Goal: Task Accomplishment & Management: Complete application form

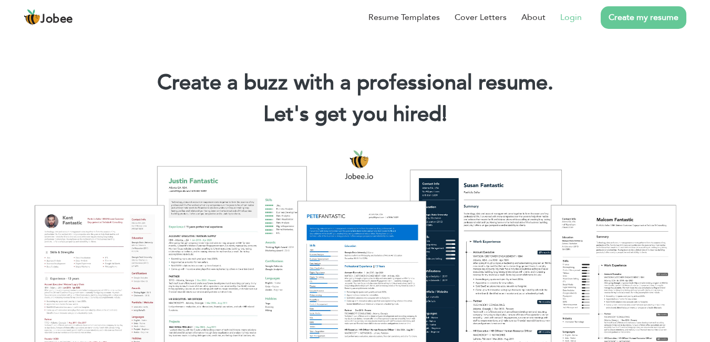
click at [576, 22] on link "Login" at bounding box center [572, 17] width 22 height 13
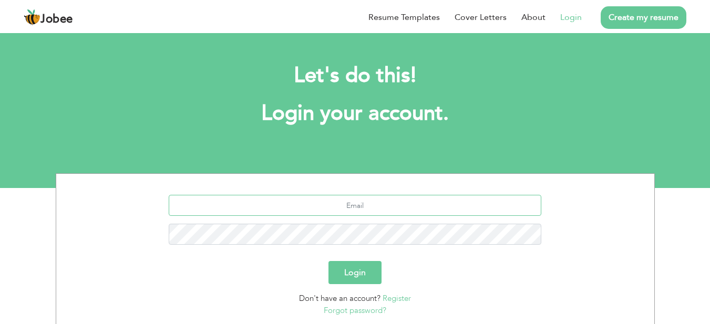
click at [360, 208] on input "text" at bounding box center [355, 205] width 373 height 21
click at [362, 205] on input "text" at bounding box center [355, 205] width 373 height 21
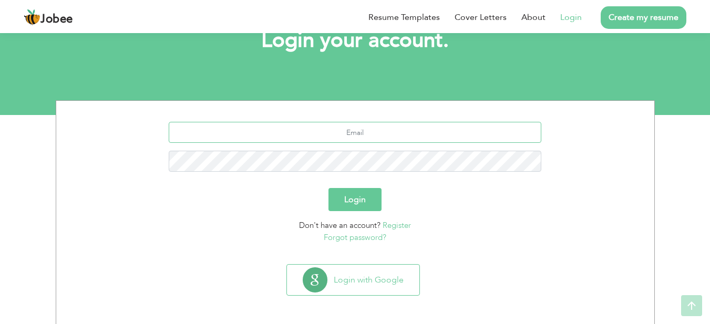
scroll to position [75, 0]
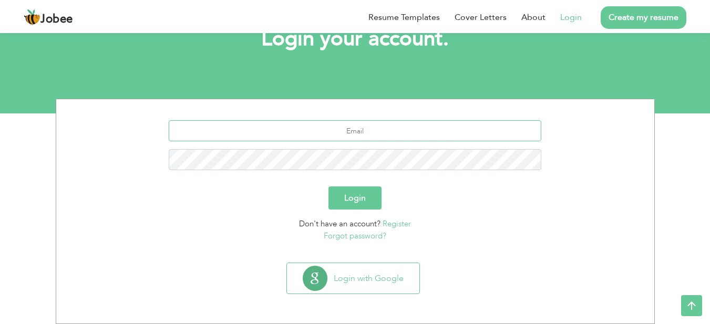
click at [353, 132] on input "text" at bounding box center [355, 130] width 373 height 21
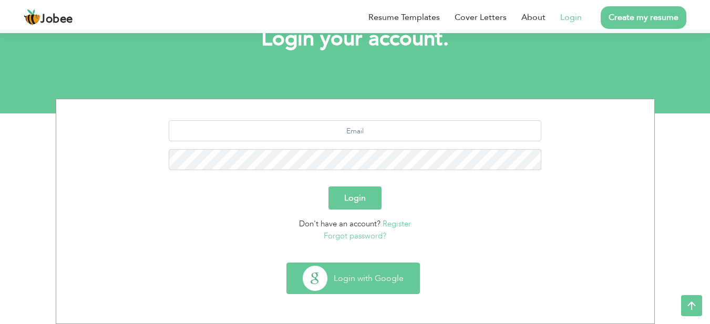
click at [352, 284] on button "Login with Google" at bounding box center [353, 278] width 133 height 30
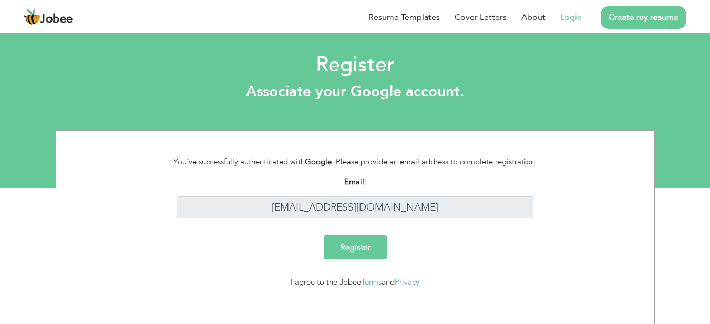
click at [350, 249] on input "Register" at bounding box center [355, 248] width 63 height 24
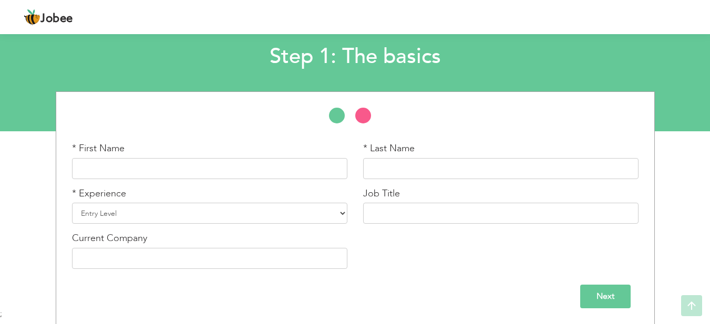
scroll to position [57, 0]
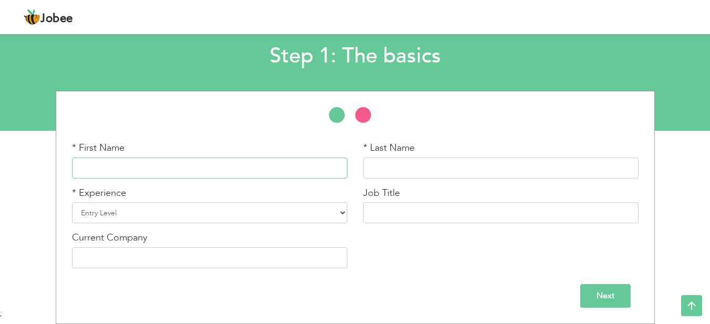
click at [177, 167] on input "text" at bounding box center [210, 168] width 276 height 21
type input "Hammad"
type input "Nasir Jamal"
click at [220, 213] on select "Entry Level Less than 1 Year 1 Year 2 Years 3 Years 4 Years 5 Years 6 Years 7 Y…" at bounding box center [210, 212] width 276 height 21
click at [411, 209] on input "text" at bounding box center [501, 212] width 276 height 21
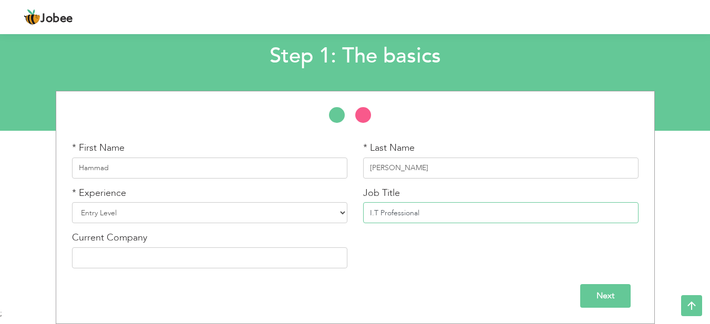
type input "I.T Professional"
click at [325, 210] on select "Entry Level Less than 1 Year 1 Year 2 Years 3 Years 4 Years 5 Years 6 Years 7 Y…" at bounding box center [210, 212] width 276 height 21
select select "9"
click at [72, 202] on select "Entry Level Less than 1 Year 1 Year 2 Years 3 Years 4 Years 5 Years 6 Years 7 Y…" at bounding box center [210, 212] width 276 height 21
click at [413, 246] on div "* First Name Hammad * Last Name Nasir Jamal * Experience Entry Level Less than …" at bounding box center [355, 208] width 583 height 135
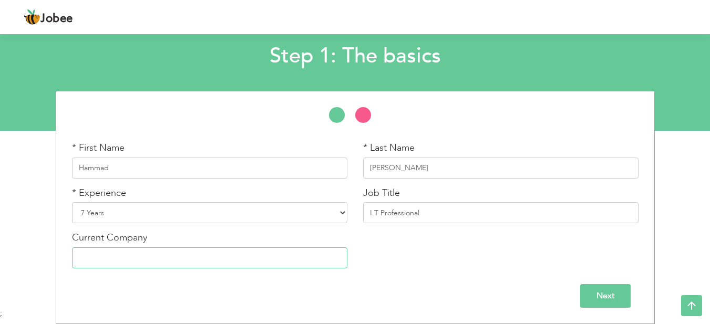
click at [152, 251] on input "text" at bounding box center [210, 258] width 276 height 21
type input "Digilaxy Ltd"
click at [616, 301] on input "Next" at bounding box center [606, 296] width 50 height 24
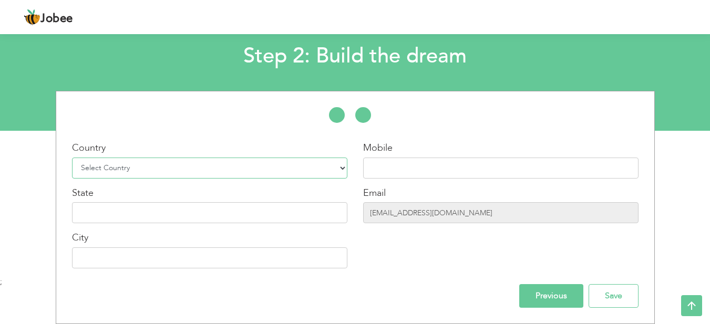
click at [159, 172] on select "Select Country Afghanistan Albania Algeria American Samoa Andorra Angola Anguil…" at bounding box center [210, 168] width 276 height 21
select select "166"
click at [72, 158] on select "Select Country Afghanistan Albania Algeria American Samoa Andorra Angola Anguil…" at bounding box center [210, 168] width 276 height 21
click at [171, 215] on input "text" at bounding box center [210, 212] width 276 height 21
type input "Sindh"
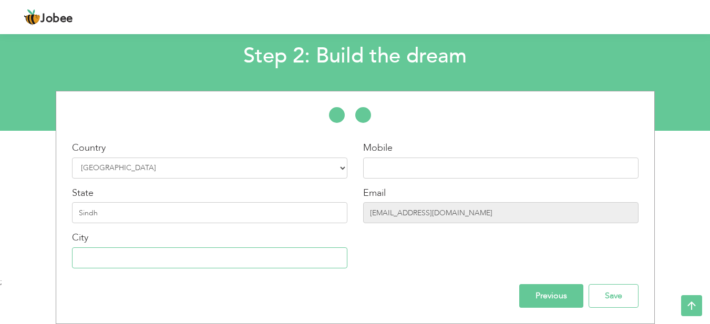
click at [185, 258] on input "text" at bounding box center [210, 258] width 276 height 21
type input "Karachi"
click at [432, 170] on input "text" at bounding box center [501, 168] width 276 height 21
type input "03308528863"
click at [616, 300] on input "Save" at bounding box center [614, 296] width 50 height 24
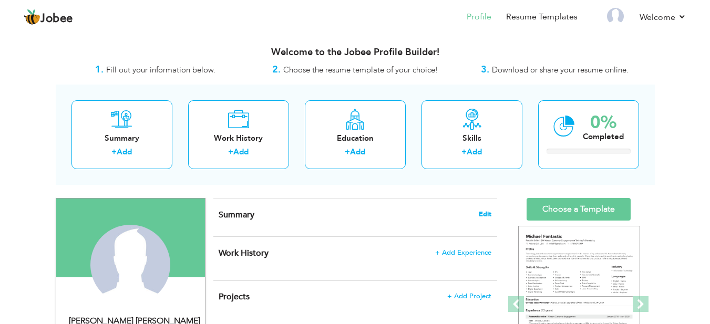
drag, startPoint x: 484, startPoint y: 213, endPoint x: 490, endPoint y: 213, distance: 5.8
click at [490, 213] on span "Edit" at bounding box center [485, 214] width 13 height 7
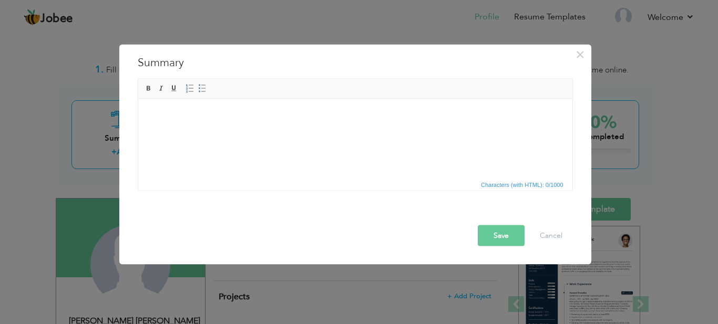
click at [180, 106] on html at bounding box center [355, 115] width 434 height 32
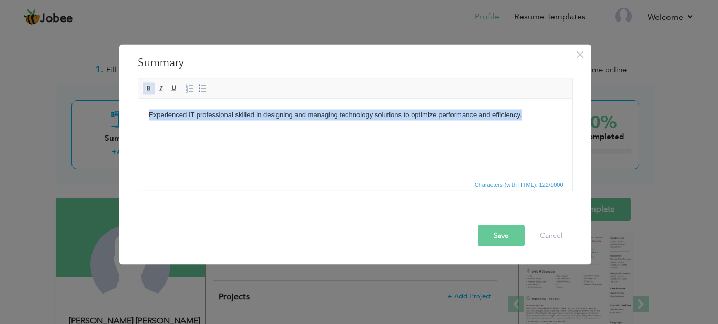
click at [146, 90] on span at bounding box center [149, 88] width 8 height 8
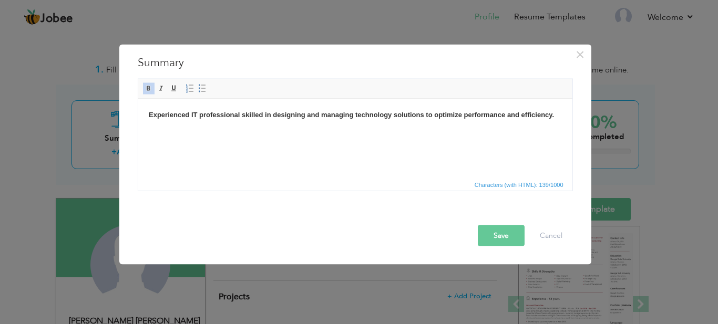
click at [489, 237] on button "Save" at bounding box center [501, 235] width 47 height 21
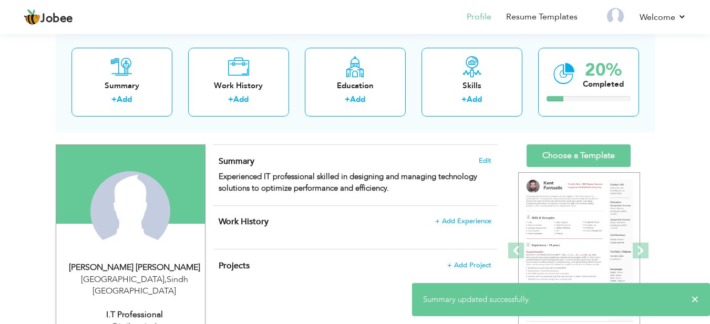
scroll to position [53, 0]
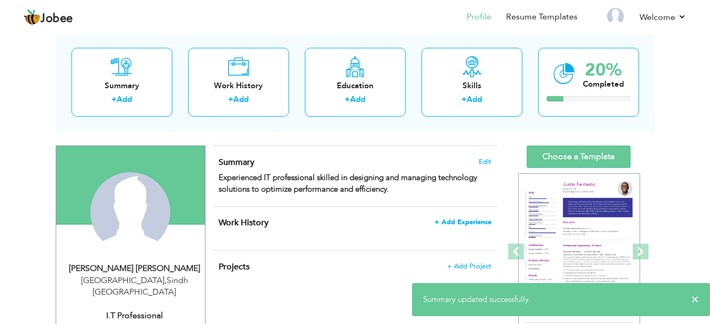
click at [465, 225] on span "+ Add Experience" at bounding box center [463, 222] width 57 height 7
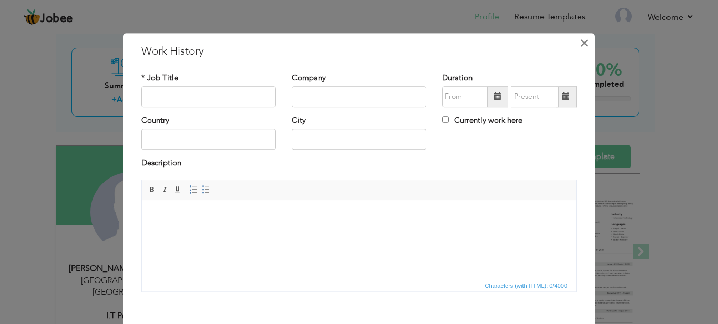
click at [581, 45] on span "×" at bounding box center [584, 43] width 9 height 19
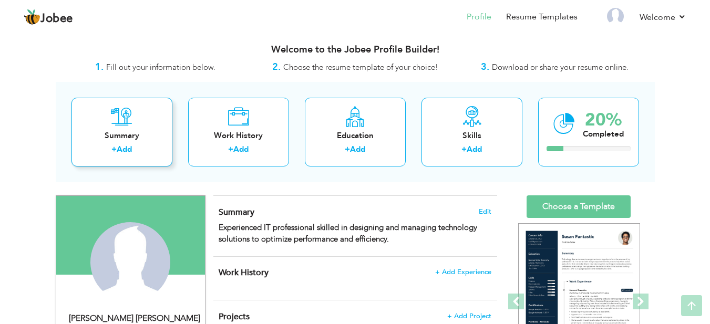
scroll to position [0, 0]
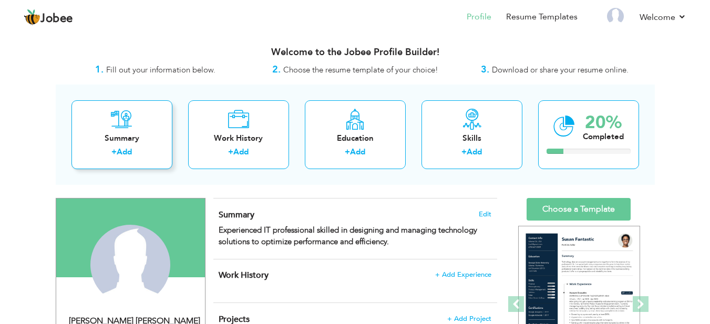
click at [128, 150] on link "Add" at bounding box center [124, 152] width 15 height 11
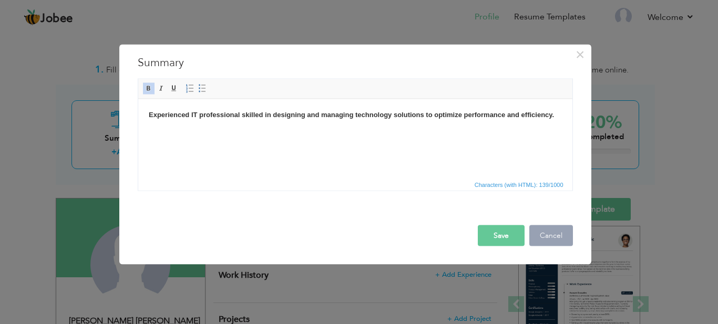
click at [556, 242] on button "Cancel" at bounding box center [552, 235] width 44 height 21
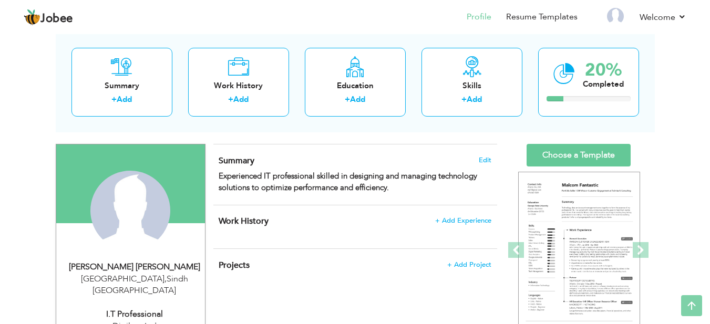
scroll to position [53, 0]
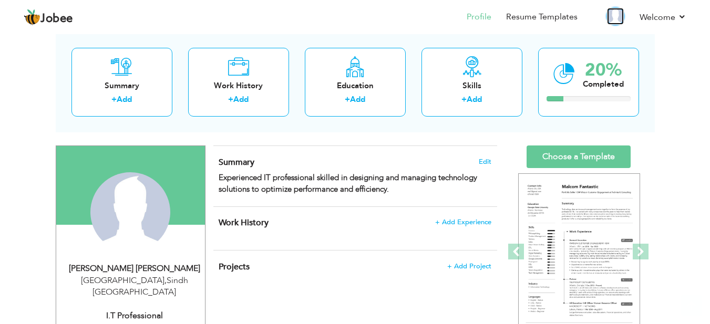
click at [614, 19] on img at bounding box center [615, 16] width 17 height 17
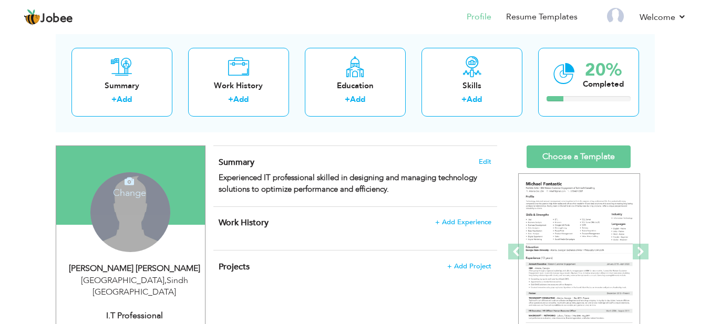
click at [147, 238] on div "Change Remove" at bounding box center [130, 212] width 80 height 80
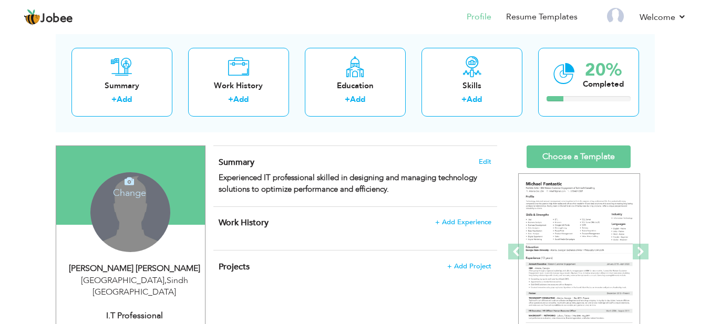
click at [125, 192] on h4 "Change" at bounding box center [129, 186] width 75 height 25
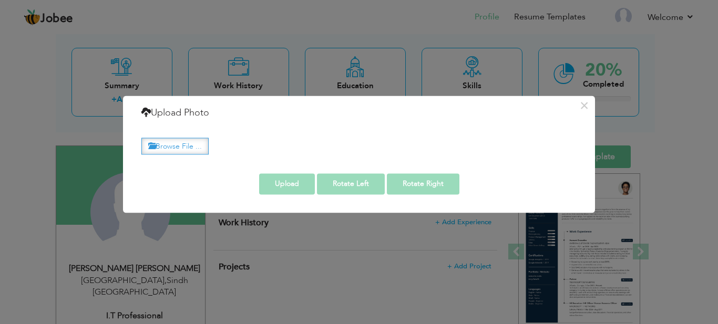
click at [192, 146] on label "Browse File ..." at bounding box center [174, 146] width 67 height 16
click at [0, 0] on input "Browse File ..." at bounding box center [0, 0] width 0 height 0
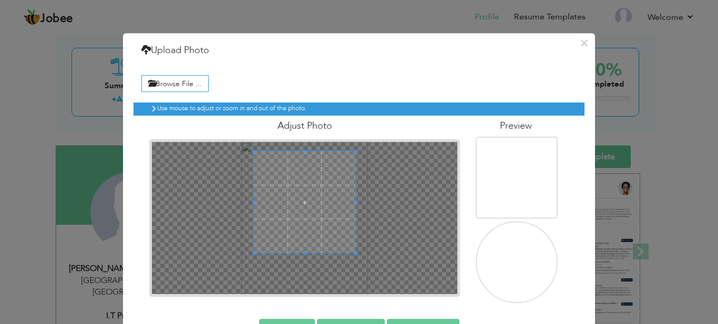
click at [330, 204] on span at bounding box center [304, 201] width 101 height 101
click at [330, 200] on span at bounding box center [305, 192] width 101 height 101
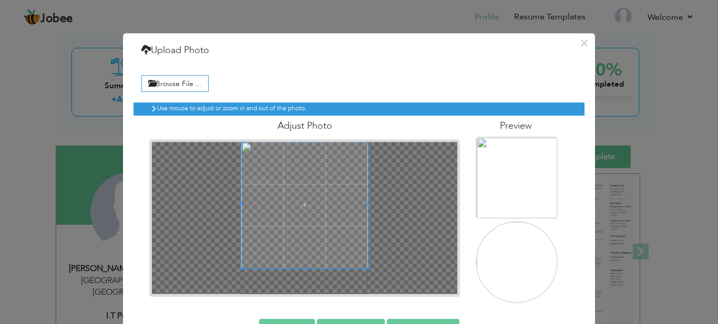
click at [434, 272] on html "Jobee Profile Resume Templates Resume Templates Cover Letters About My Resume W…" at bounding box center [359, 109] width 718 height 324
click at [302, 308] on div "Browse File ... Preview" at bounding box center [359, 186] width 451 height 249
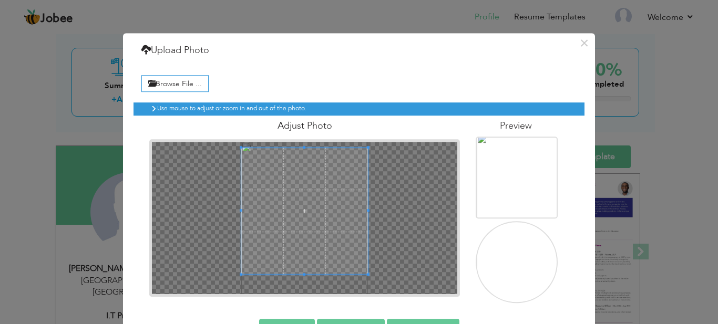
click at [332, 233] on span at bounding box center [304, 211] width 127 height 127
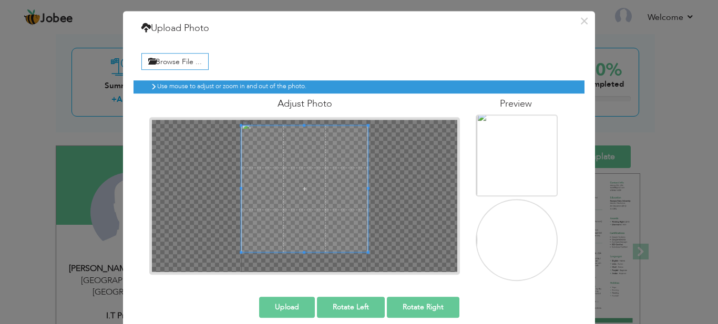
scroll to position [34, 0]
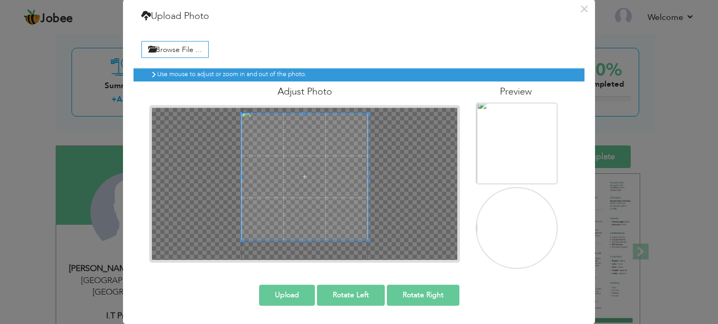
click at [278, 300] on button "Upload" at bounding box center [287, 295] width 56 height 21
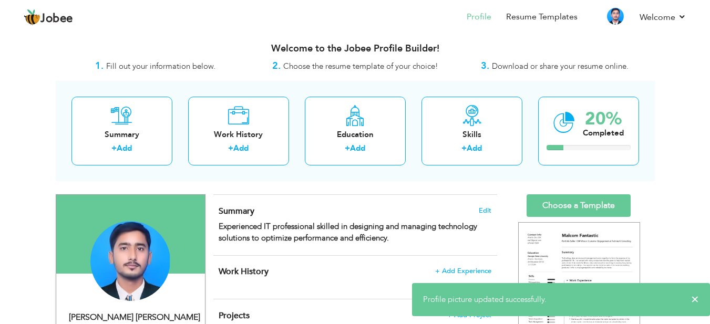
scroll to position [0, 0]
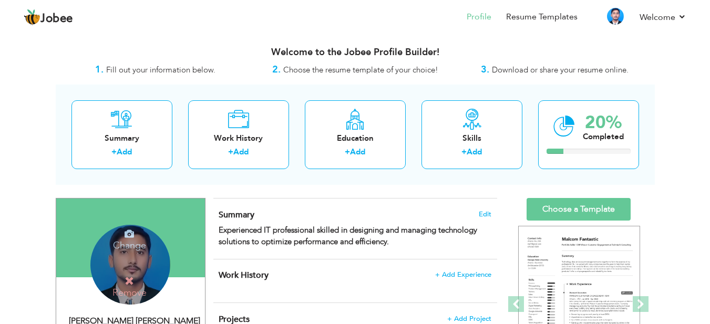
click at [133, 262] on div "Change Remove" at bounding box center [130, 265] width 80 height 80
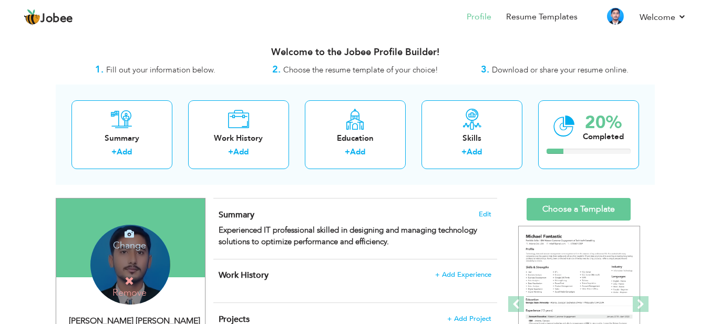
click at [130, 242] on h4 "Change" at bounding box center [129, 238] width 75 height 25
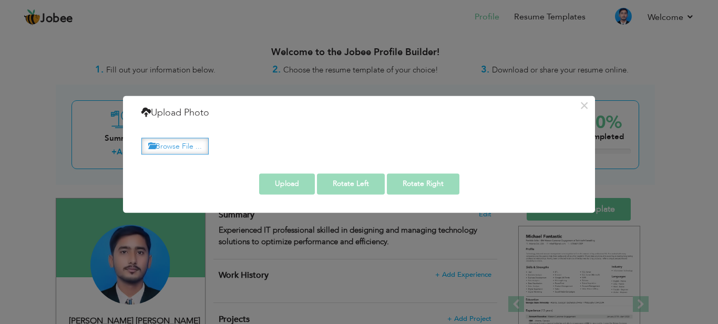
click at [198, 144] on label "Browse File ..." at bounding box center [174, 146] width 67 height 16
click at [0, 0] on input "Browse File ..." at bounding box center [0, 0] width 0 height 0
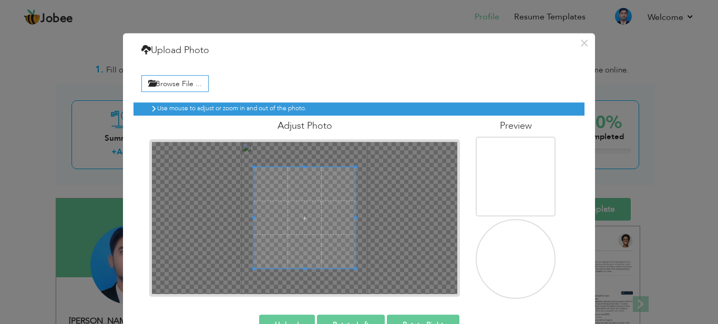
click at [529, 175] on img at bounding box center [517, 178] width 100 height 120
click at [579, 49] on button "×" at bounding box center [584, 43] width 17 height 17
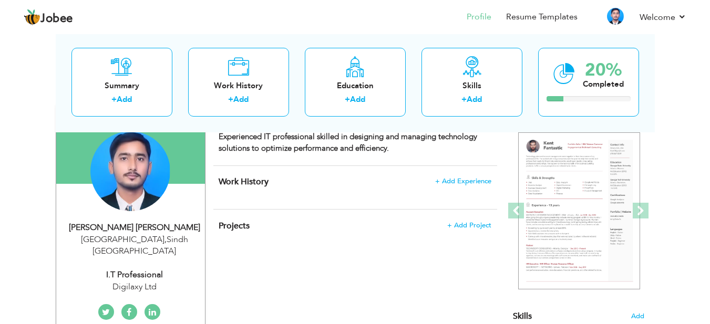
scroll to position [105, 0]
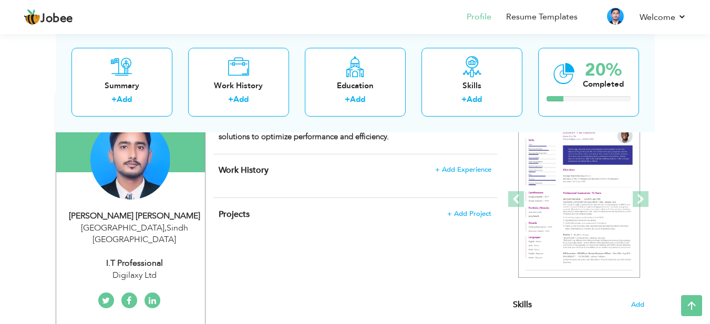
click at [466, 175] on h4 "Work History + Add Experience" at bounding box center [355, 170] width 272 height 11
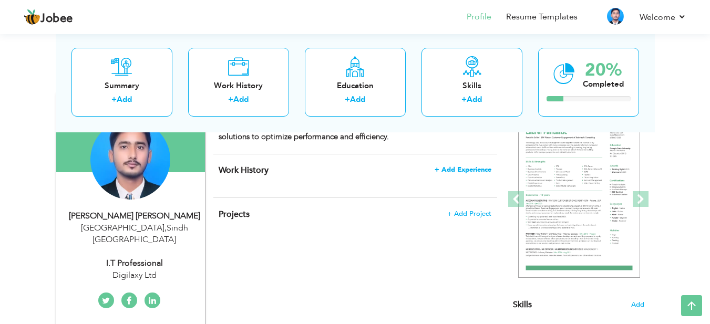
click at [471, 167] on span "+ Add Experience" at bounding box center [463, 169] width 57 height 7
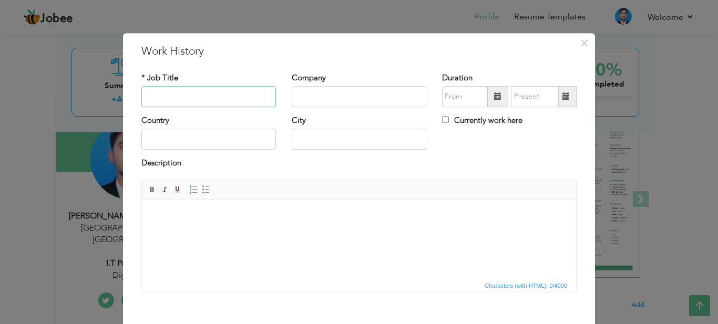
click at [166, 96] on input "text" at bounding box center [208, 96] width 135 height 21
type input "Jr.IT Executive"
type input "Shivan Tech"
type input "09/2025"
click at [494, 96] on span at bounding box center [497, 96] width 7 height 7
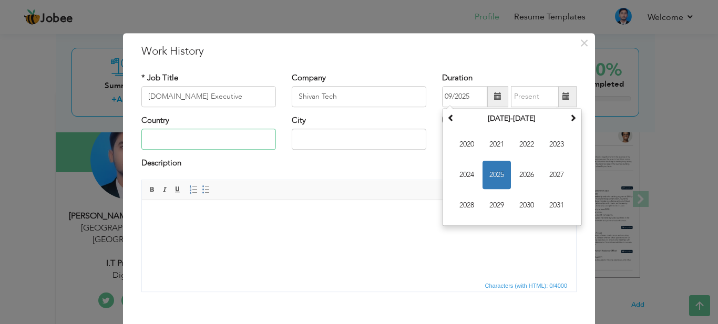
click at [199, 146] on input "text" at bounding box center [208, 139] width 135 height 21
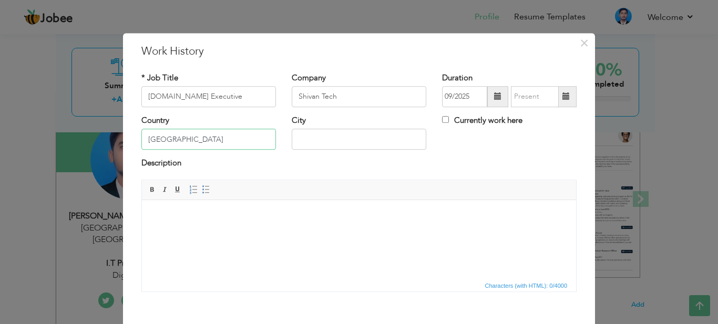
type input "Pakistan"
type input "Karachi"
click at [199, 136] on input "Pakistan" at bounding box center [208, 139] width 135 height 21
type input "Pakistan."
click at [359, 142] on input "Karachi" at bounding box center [359, 139] width 135 height 21
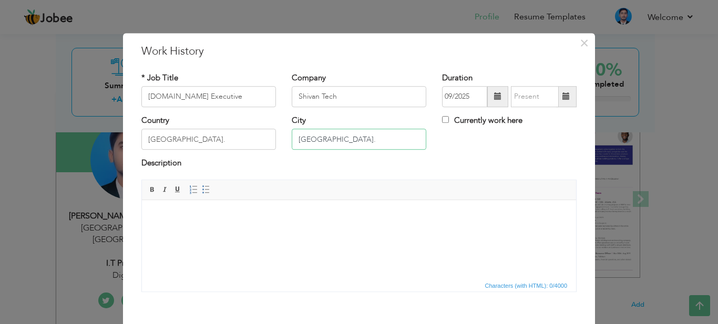
type input "Karachi."
click at [368, 92] on input "Shivan Tech" at bounding box center [359, 96] width 135 height 21
type input "Shivan Tech."
click at [257, 100] on input "Jr.IT Executive" at bounding box center [208, 96] width 135 height 21
type input "Jr.IT Executive."
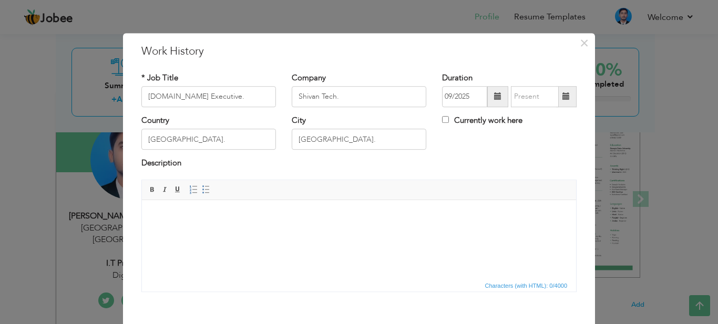
click at [293, 232] on html at bounding box center [359, 216] width 434 height 32
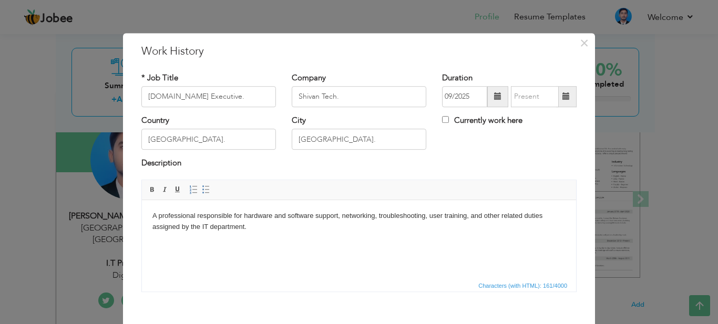
click at [487, 95] on span at bounding box center [497, 96] width 21 height 21
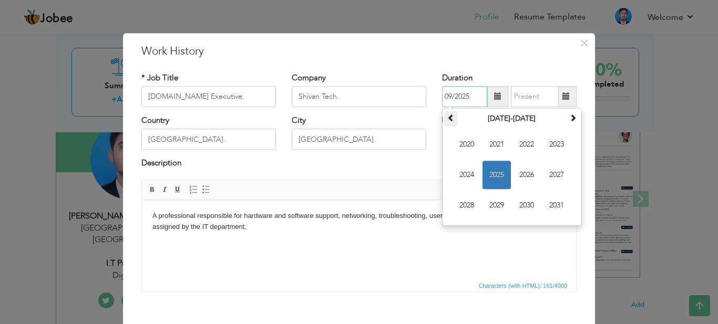
click at [447, 120] on span at bounding box center [450, 117] width 7 height 7
click at [569, 120] on span at bounding box center [572, 117] width 7 height 7
click at [556, 148] on span "2023" at bounding box center [557, 144] width 28 height 28
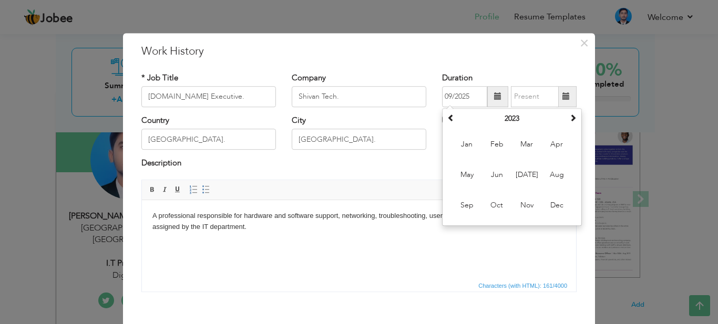
click at [488, 100] on span at bounding box center [497, 96] width 21 height 21
drag, startPoint x: 551, startPoint y: 202, endPoint x: 412, endPoint y: 1, distance: 245.3
click at [551, 202] on span "Dec" at bounding box center [557, 205] width 28 height 28
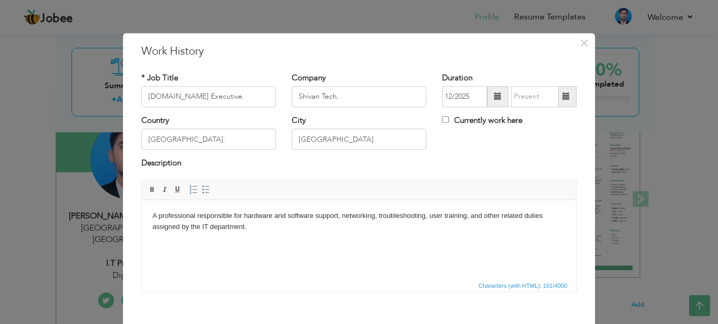
click at [494, 95] on span at bounding box center [497, 96] width 7 height 7
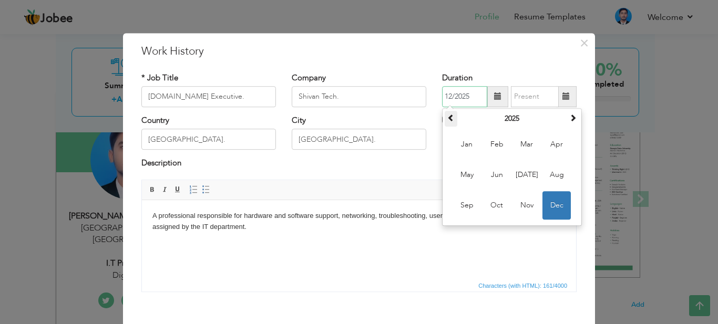
click at [451, 119] on span at bounding box center [450, 117] width 7 height 7
drag, startPoint x: 558, startPoint y: 205, endPoint x: 420, endPoint y: 3, distance: 244.7
click at [558, 205] on span "Dec" at bounding box center [557, 205] width 28 height 28
type input "12/2023"
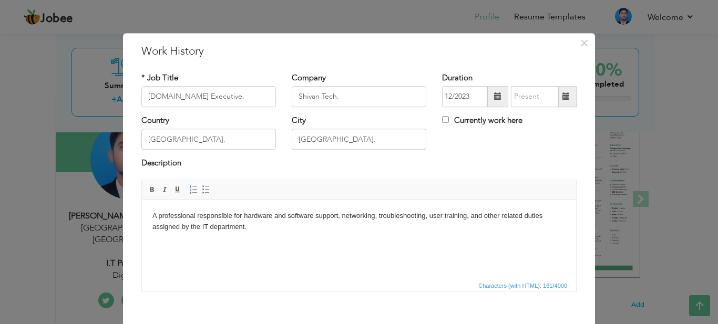
click at [563, 96] on span at bounding box center [566, 96] width 7 height 7
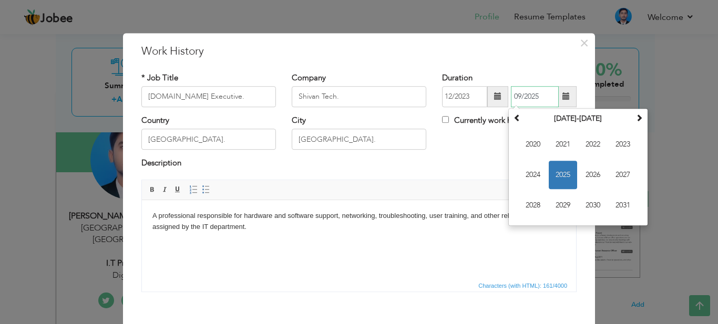
click at [568, 179] on span "2025" at bounding box center [563, 175] width 28 height 28
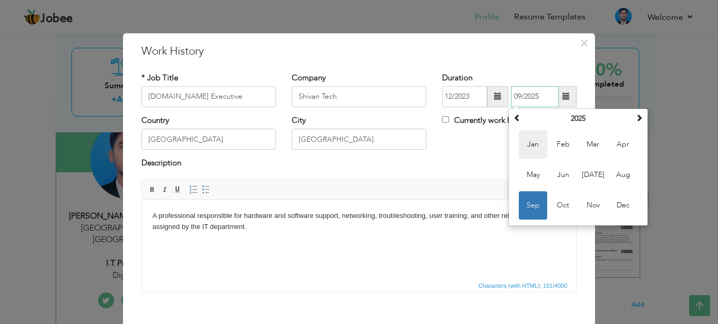
click at [532, 147] on span "Jan" at bounding box center [533, 144] width 28 height 28
type input "01/2025"
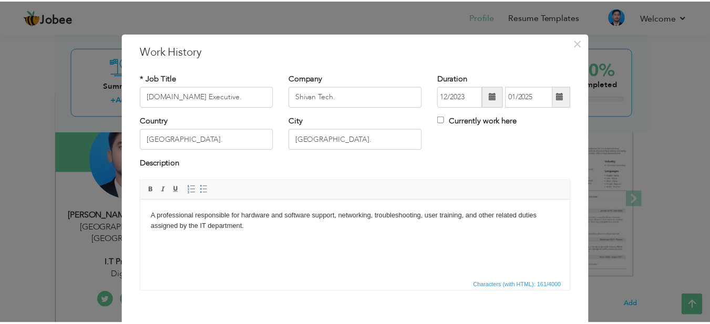
scroll to position [53, 0]
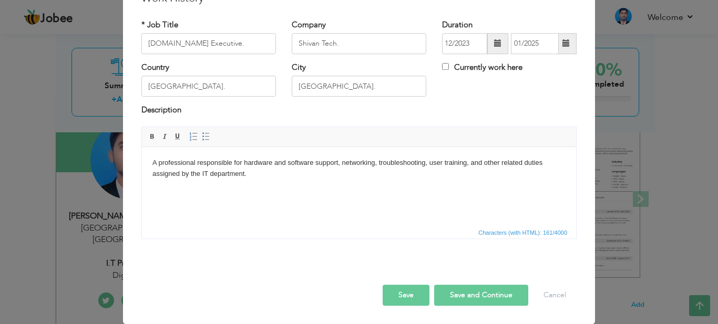
drag, startPoint x: 412, startPoint y: 291, endPoint x: 422, endPoint y: 290, distance: 10.1
click at [416, 291] on button "Save" at bounding box center [406, 295] width 47 height 21
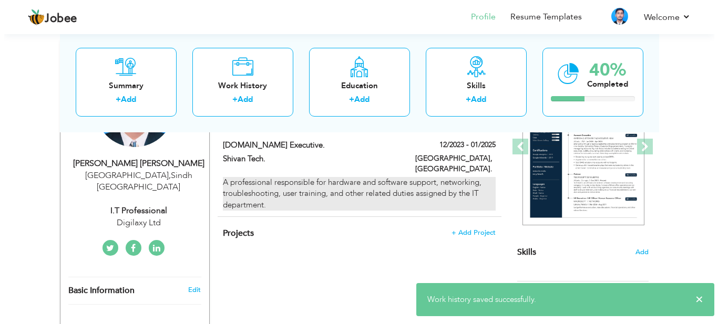
scroll to position [105, 0]
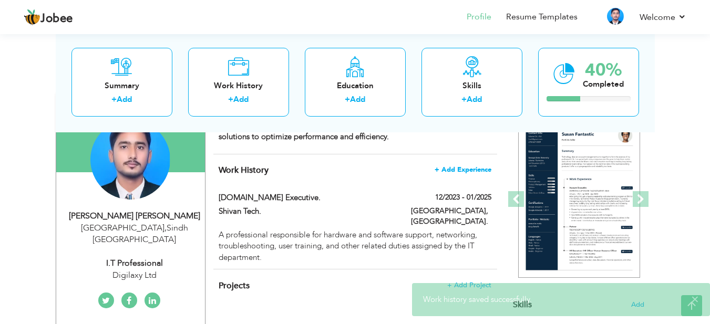
click at [462, 170] on span "+ Add Experience" at bounding box center [463, 169] width 57 height 7
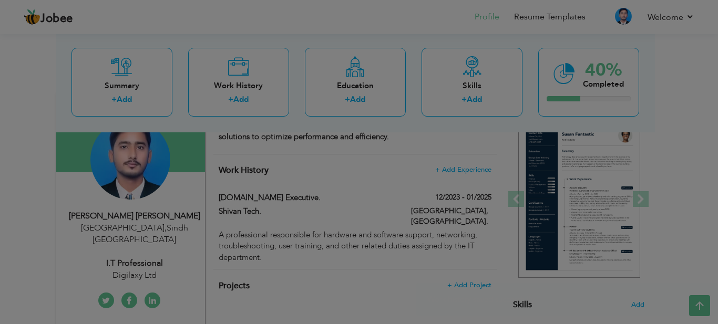
scroll to position [0, 0]
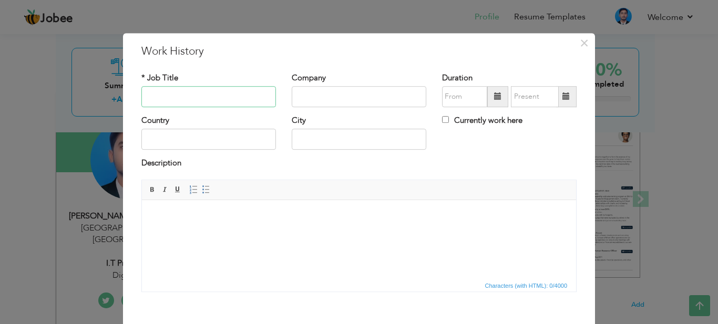
click at [200, 99] on input "text" at bounding box center [208, 96] width 135 height 21
click at [496, 91] on span at bounding box center [497, 96] width 21 height 21
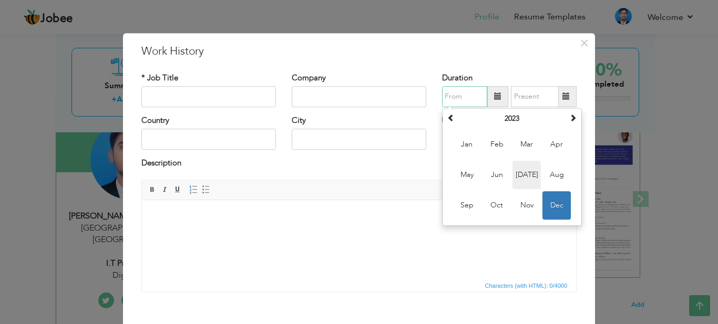
click at [522, 175] on span "Jul" at bounding box center [527, 175] width 28 height 28
type input "07/2023"
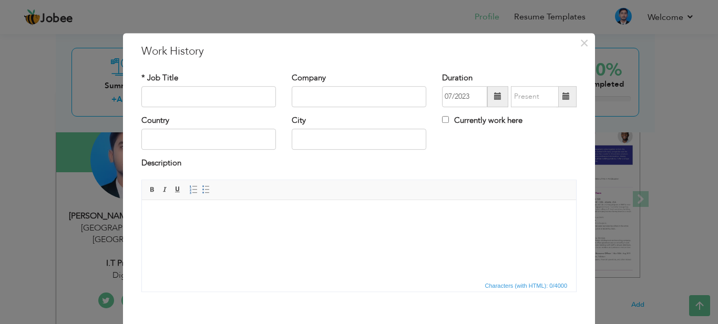
click at [475, 119] on label "Currently work here" at bounding box center [482, 120] width 80 height 11
click at [449, 119] on input "Currently work here" at bounding box center [445, 119] width 7 height 7
checkbox input "true"
click at [222, 105] on input "text" at bounding box center [208, 96] width 135 height 21
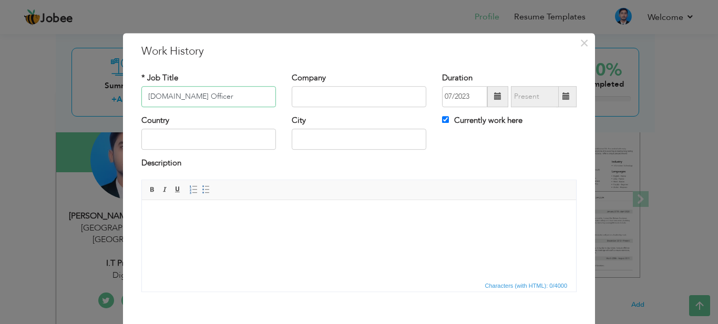
type input "Jr.IT Officer"
click at [310, 96] on input "text" at bounding box center [359, 96] width 135 height 21
type input "Degilaxy Ltd"
click at [184, 144] on input "text" at bounding box center [208, 139] width 135 height 21
type input "Pakistan"
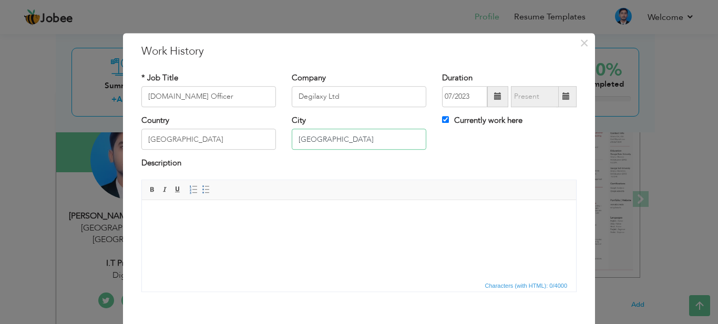
type input "Karachi"
drag, startPoint x: 236, startPoint y: 238, endPoint x: 251, endPoint y: 222, distance: 21.6
click at [238, 232] on html at bounding box center [359, 216] width 434 height 32
click at [235, 231] on html at bounding box center [359, 216] width 434 height 32
paste body
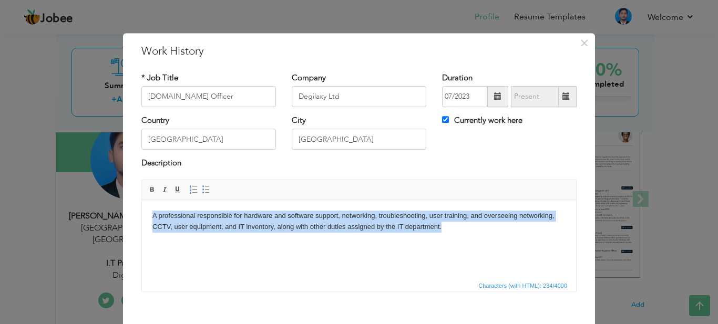
drag, startPoint x: 461, startPoint y: 226, endPoint x: 12, endPoint y: 210, distance: 449.9
click at [142, 210] on html "A professional responsible for hardware and software support, networking, troub…" at bounding box center [359, 221] width 434 height 43
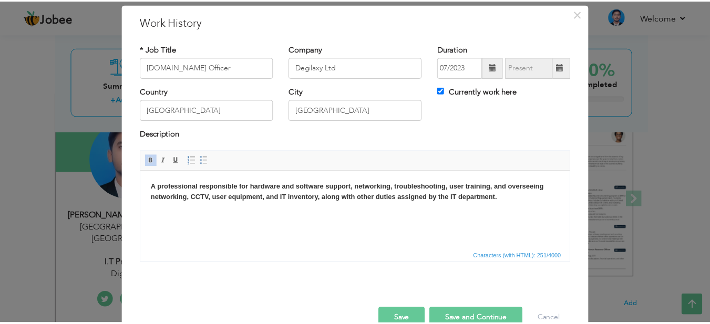
scroll to position [53, 0]
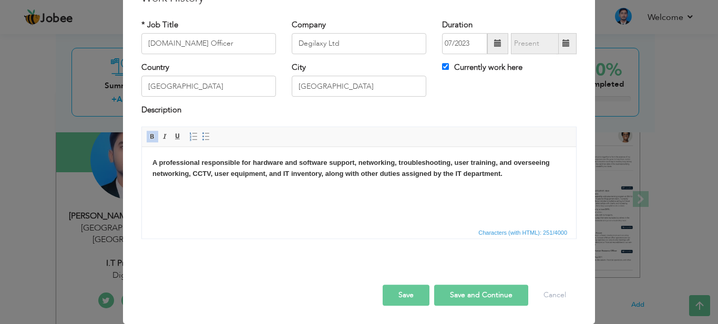
click at [391, 297] on button "Save" at bounding box center [406, 295] width 47 height 21
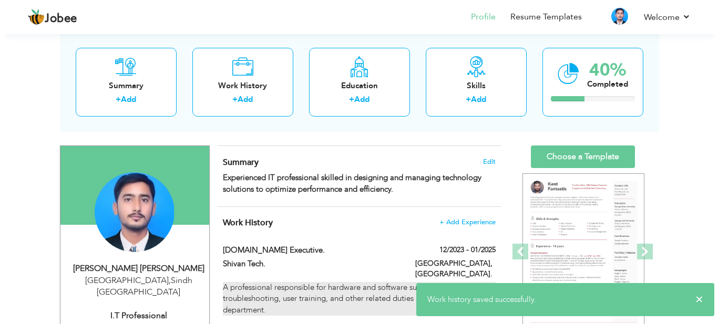
scroll to position [105, 0]
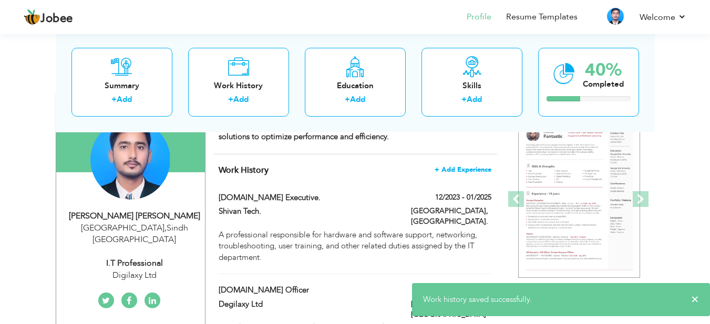
click at [456, 166] on span "+ Add Experience" at bounding box center [463, 169] width 57 height 7
checkbox input "false"
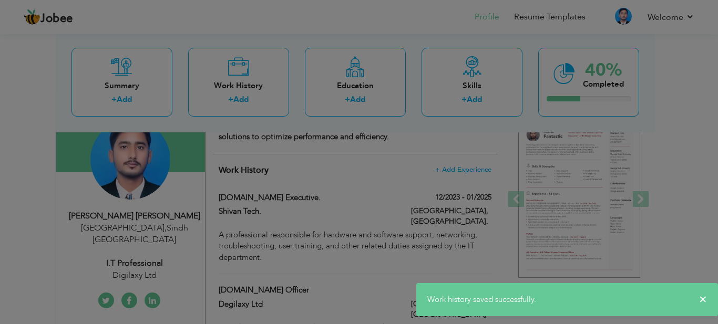
scroll to position [0, 0]
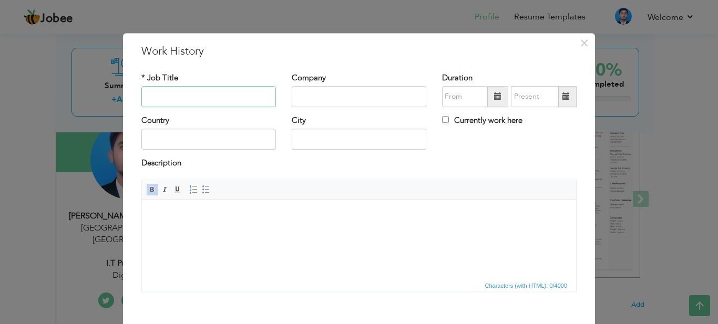
paste input "ASSISTANT SUPERVISOR IN IT DEPARTMENT"
type input "ASSISTANT SUPERVISOR IN IT DEPARTMENT"
click at [318, 96] on input "text" at bounding box center [359, 96] width 135 height 21
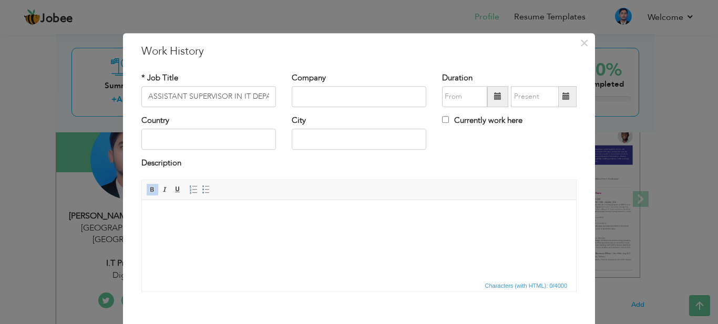
click at [318, 67] on div "* Job Title ASSISTANT SUPERVISOR IN IT DEPARTMENT Company Duration" at bounding box center [359, 186] width 451 height 243
click at [320, 91] on input "text" at bounding box center [359, 96] width 135 height 21
paste input "VGO TEL MOBILE COMPANY"
type input "VGO TEL MOBILE COMPANY"
click at [231, 138] on input "text" at bounding box center [208, 139] width 135 height 21
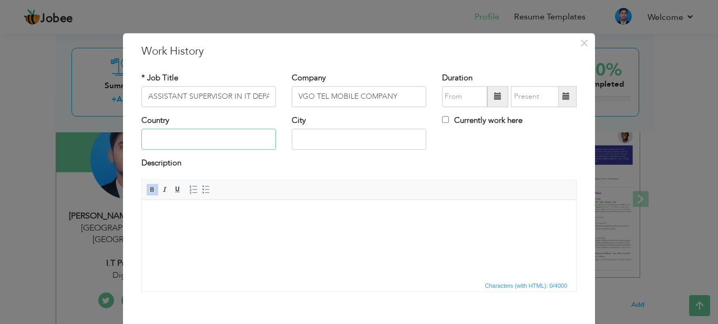
click at [231, 138] on input "text" at bounding box center [208, 139] width 135 height 21
type input "Pakistan"
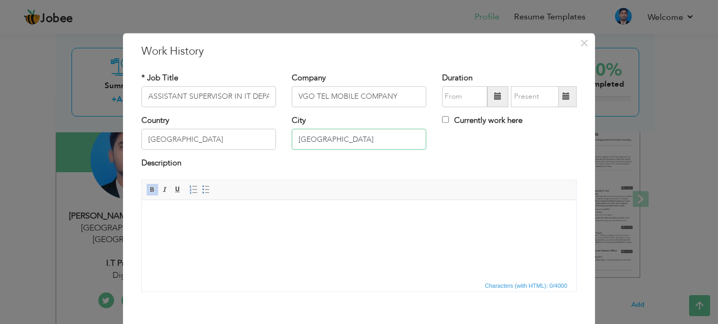
type input "Karachi"
click at [490, 96] on span at bounding box center [497, 96] width 21 height 21
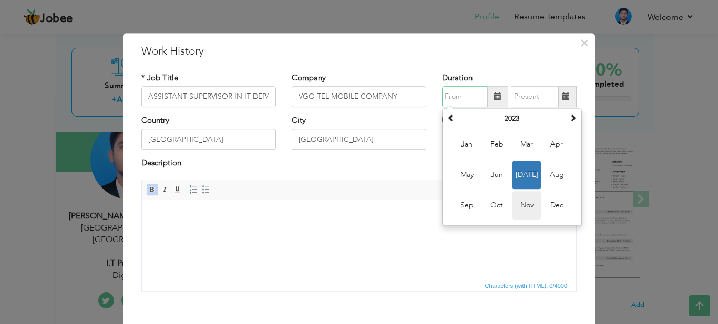
click at [532, 206] on span "Nov" at bounding box center [527, 205] width 28 height 28
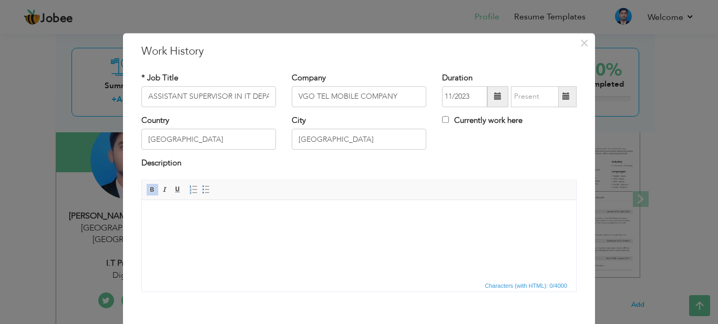
click at [495, 95] on span at bounding box center [497, 96] width 7 height 7
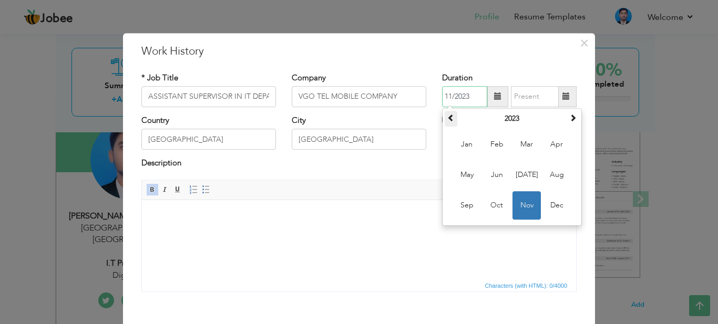
click at [447, 119] on span at bounding box center [450, 117] width 7 height 7
click at [523, 208] on span "Nov" at bounding box center [527, 205] width 28 height 28
type input "11/2021"
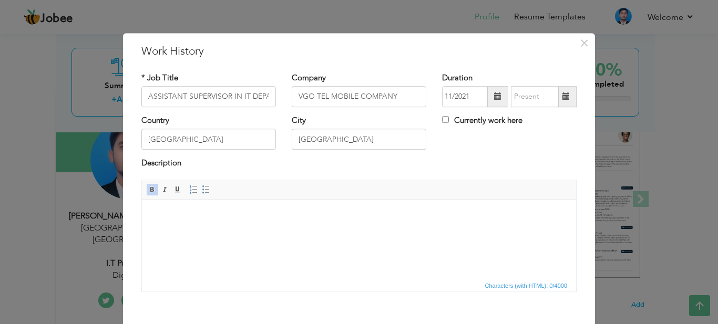
click at [564, 102] on span at bounding box center [566, 96] width 21 height 21
drag, startPoint x: 392, startPoint y: 43, endPoint x: 392, endPoint y: 62, distance: 19.5
click at [392, 62] on div "× Work History * Job Title ASSISTANT SUPERVISOR IN IT DEPARTMENT Company VGO TE…" at bounding box center [359, 205] width 472 height 344
click at [563, 99] on span at bounding box center [566, 96] width 7 height 7
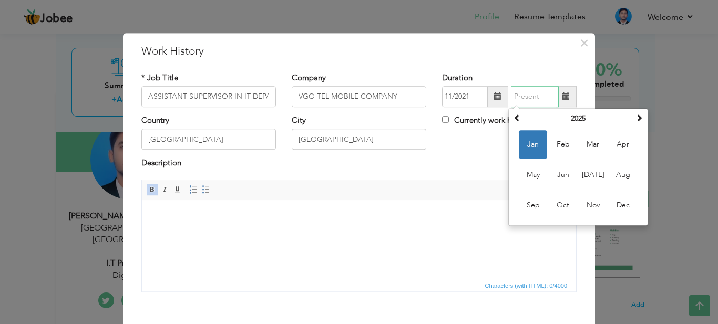
click at [522, 148] on span "Jan" at bounding box center [533, 144] width 28 height 28
type input "01/2025"
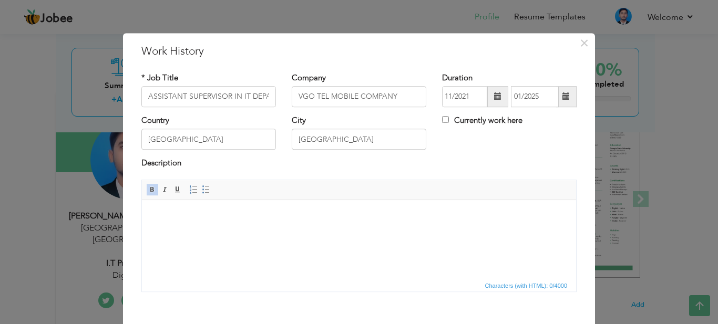
click at [456, 177] on div "Description" at bounding box center [359, 169] width 451 height 22
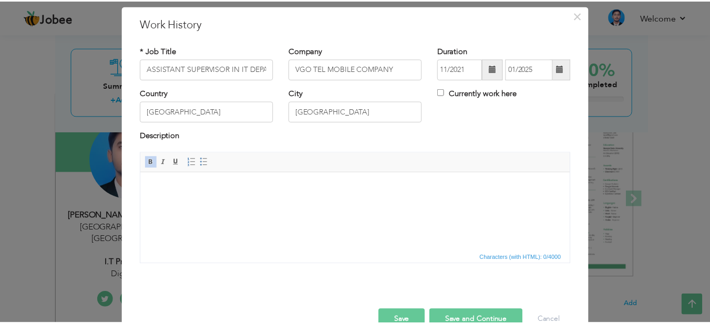
scroll to position [53, 0]
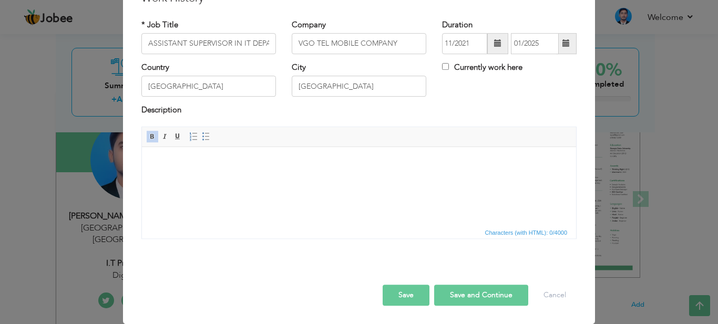
click at [411, 302] on button "Save" at bounding box center [406, 295] width 47 height 21
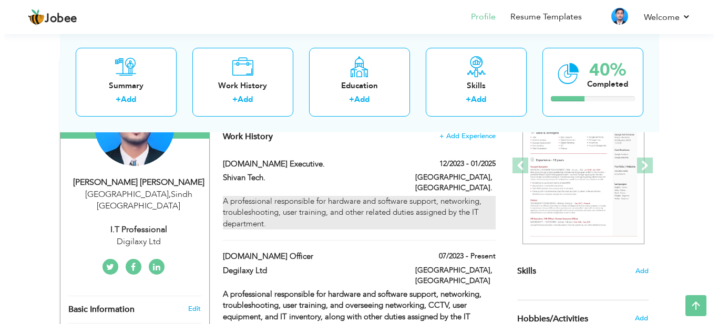
scroll to position [158, 0]
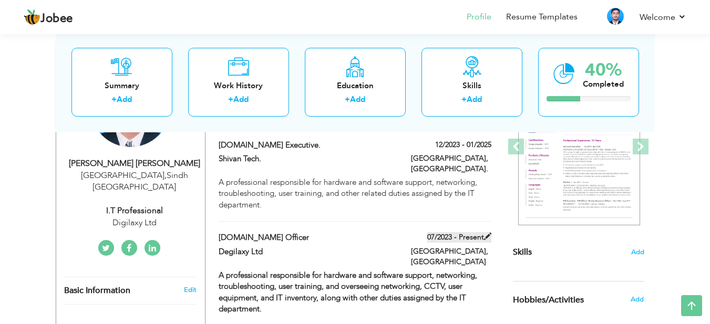
click at [482, 232] on label "07/2023 - Present" at bounding box center [460, 237] width 64 height 11
type input "Jr.IT Officer"
type input "Degilaxy Ltd"
type input "07/2023"
checkbox input "true"
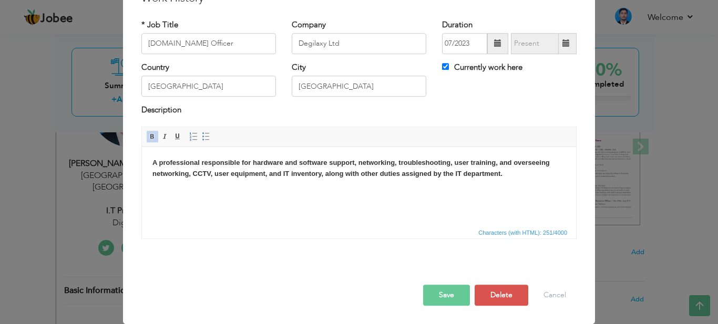
scroll to position [0, 0]
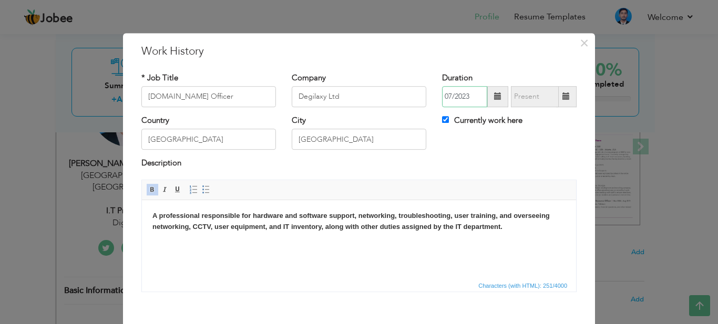
click at [484, 98] on div "07/2023" at bounding box center [509, 96] width 135 height 21
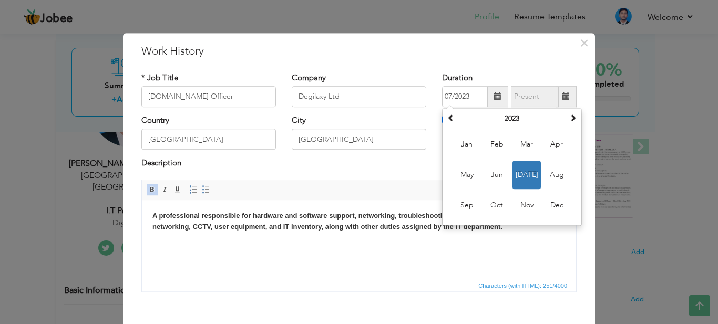
click at [488, 98] on span at bounding box center [497, 96] width 21 height 21
click at [569, 114] on span at bounding box center [572, 117] width 7 height 7
click at [569, 115] on span at bounding box center [572, 117] width 7 height 7
click at [531, 167] on span "Jul" at bounding box center [527, 175] width 28 height 28
type input "07/2025"
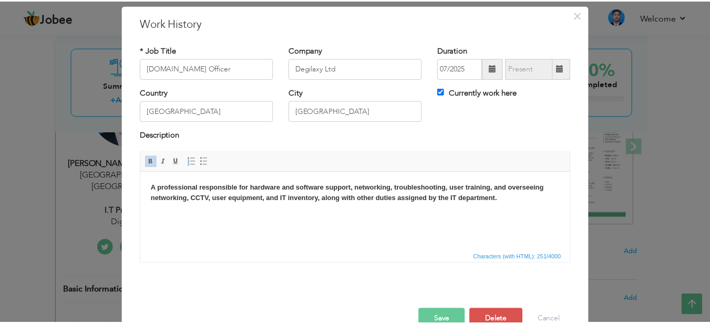
scroll to position [53, 0]
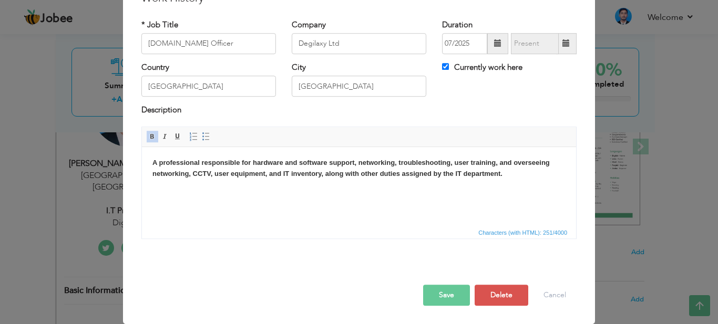
click at [453, 292] on button "Save" at bounding box center [446, 295] width 47 height 21
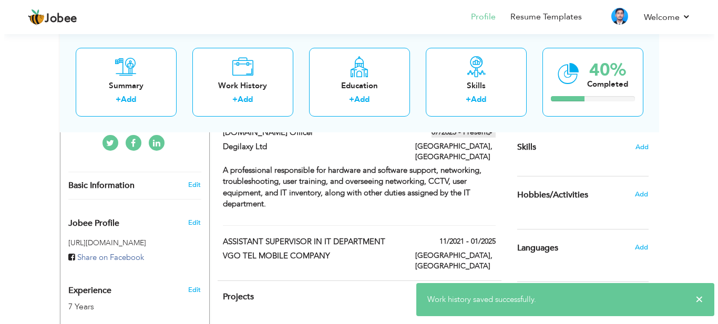
scroll to position [315, 0]
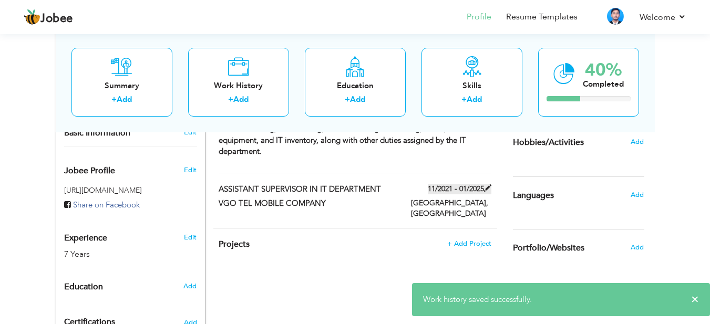
click at [459, 184] on label "11/2021 - 01/2025" at bounding box center [460, 189] width 64 height 11
type input "ASSISTANT SUPERVISOR IN IT DEPARTMENT"
type input "VGO TEL MOBILE COMPANY"
type input "11/2021"
type input "01/2025"
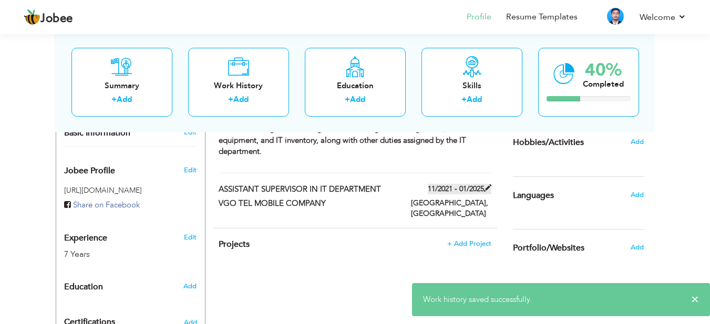
checkbox input "false"
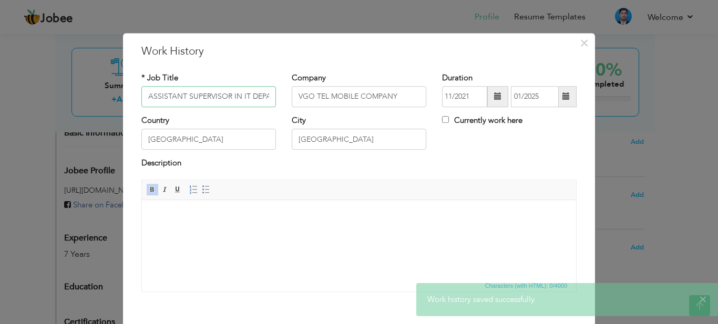
scroll to position [0, 29]
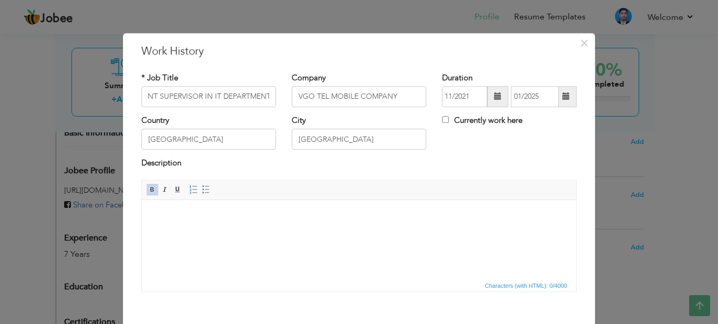
click at [568, 97] on span at bounding box center [566, 96] width 21 height 21
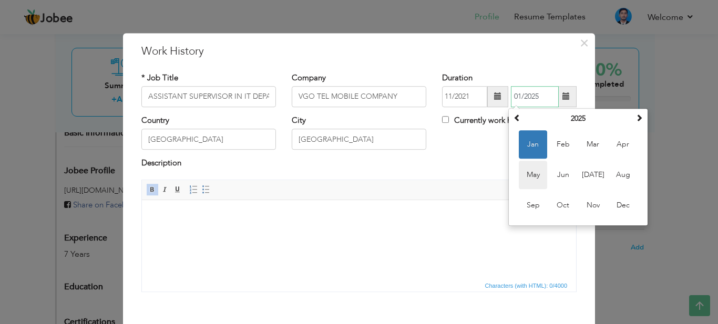
click at [526, 177] on span "May" at bounding box center [533, 175] width 28 height 28
type input "05/2025"
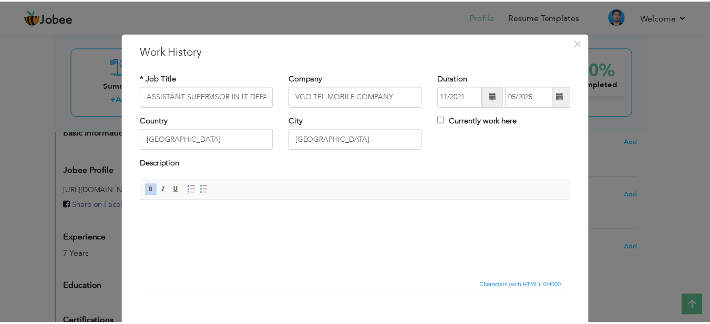
scroll to position [53, 0]
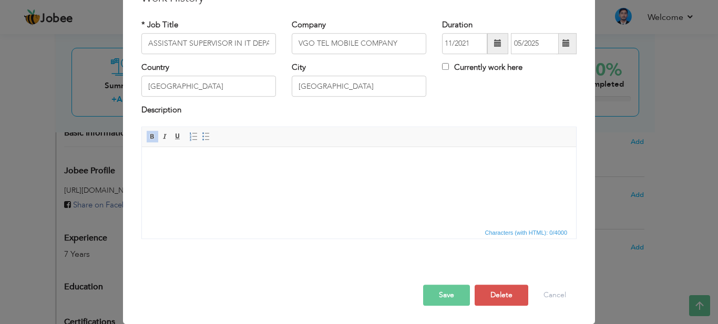
click at [446, 294] on button "Save" at bounding box center [446, 295] width 47 height 21
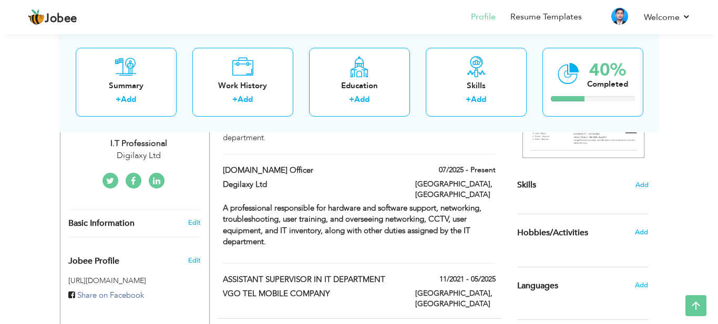
scroll to position [313, 0]
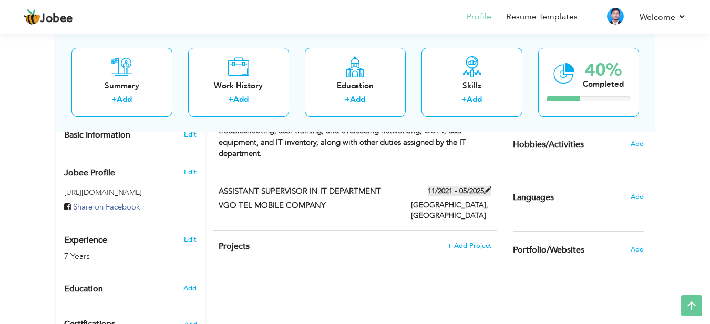
click at [465, 186] on label "11/2021 - 05/2025" at bounding box center [460, 191] width 64 height 11
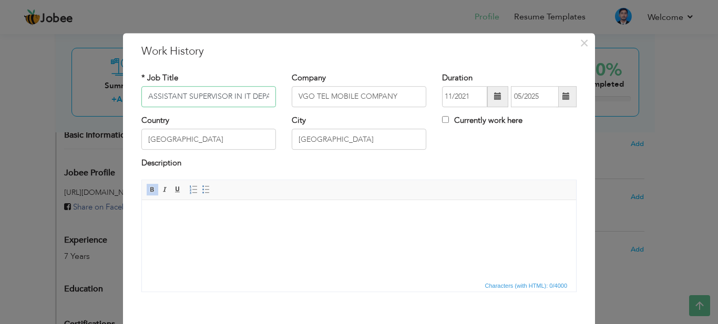
scroll to position [0, 29]
click at [498, 100] on span at bounding box center [497, 96] width 21 height 21
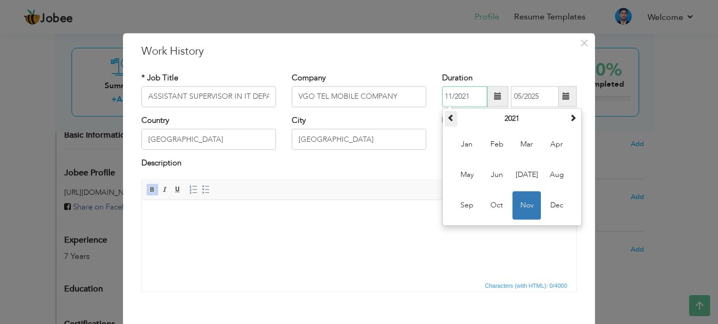
click at [447, 117] on span at bounding box center [450, 117] width 7 height 7
click at [572, 119] on span at bounding box center [572, 117] width 7 height 7
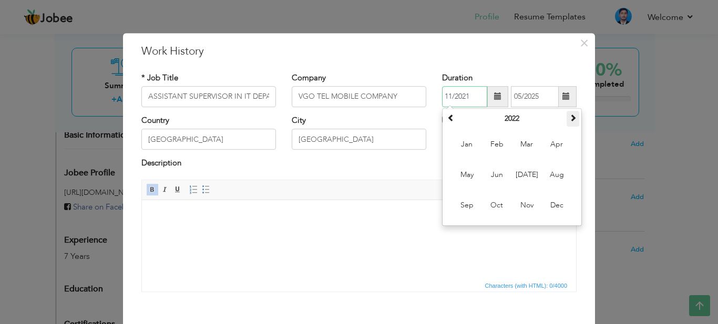
click at [572, 119] on span at bounding box center [572, 117] width 7 height 7
click at [520, 208] on span "Nov" at bounding box center [527, 205] width 28 height 28
type input "11/2023"
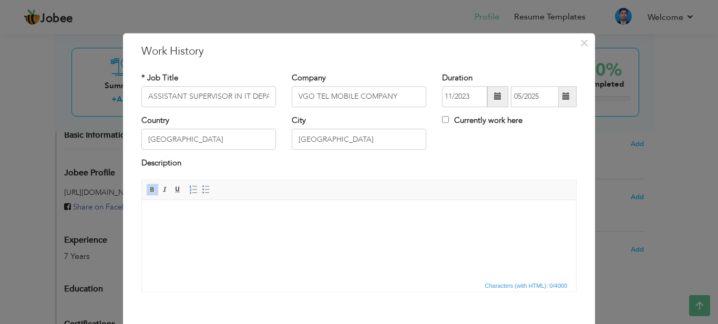
click at [563, 96] on span at bounding box center [566, 96] width 7 height 7
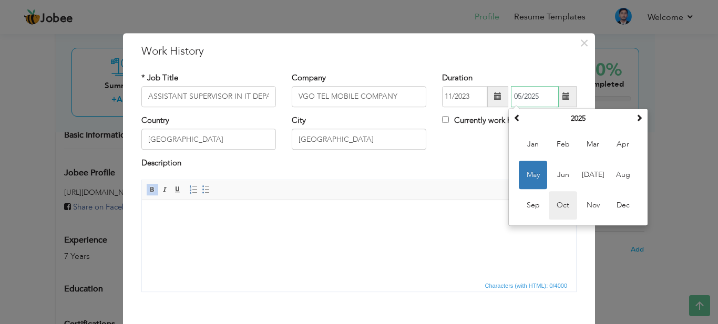
drag, startPoint x: 555, startPoint y: 202, endPoint x: 415, endPoint y: 2, distance: 244.3
click at [555, 202] on span "Oct" at bounding box center [563, 205] width 28 height 28
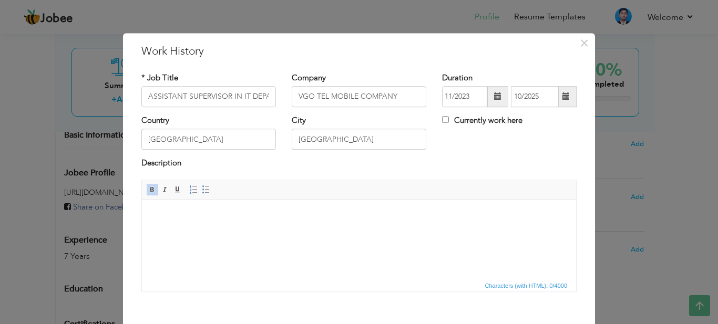
click at [480, 174] on div "Description" at bounding box center [359, 169] width 451 height 22
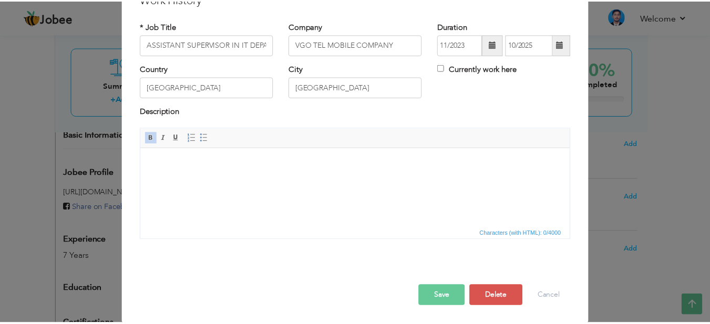
scroll to position [53, 0]
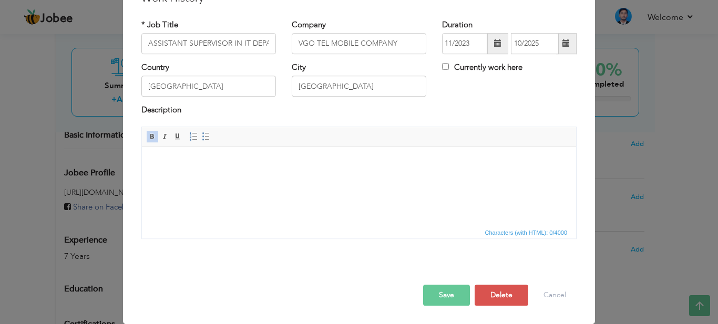
click at [446, 292] on button "Save" at bounding box center [446, 295] width 47 height 21
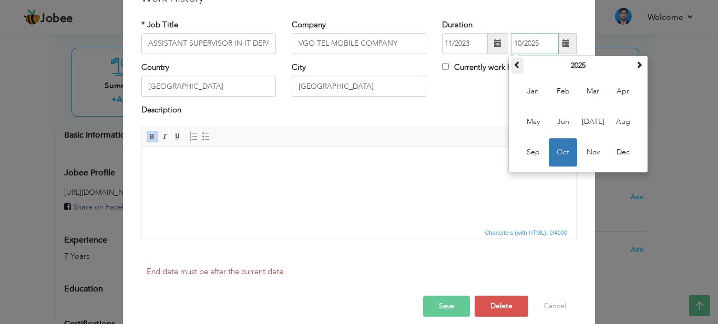
click at [516, 69] on th at bounding box center [517, 66] width 13 height 16
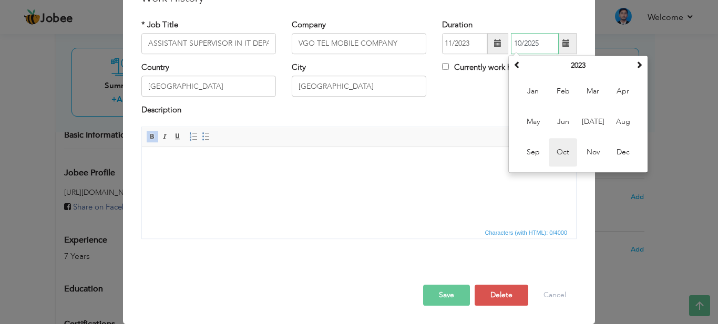
click at [555, 150] on span "Oct" at bounding box center [563, 152] width 28 height 28
type input "10/2023"
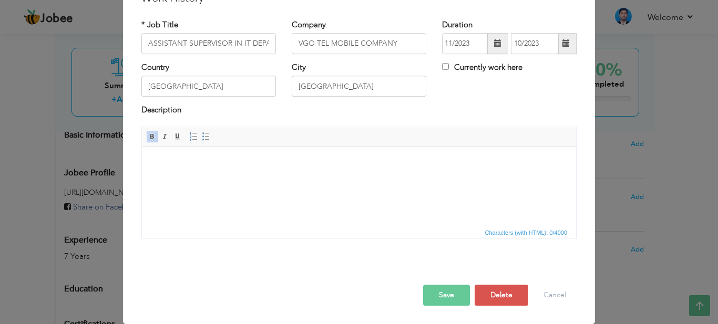
click at [447, 298] on button "Save" at bounding box center [446, 295] width 47 height 21
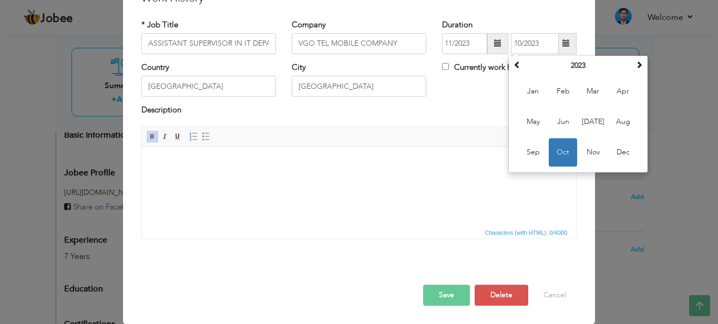
click at [494, 42] on span at bounding box center [497, 43] width 7 height 7
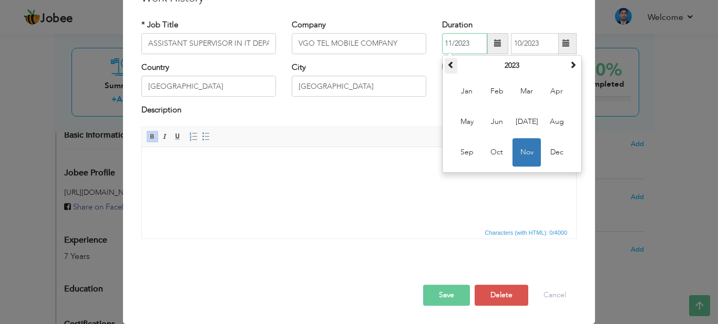
click at [448, 66] on span at bounding box center [450, 64] width 7 height 7
click at [525, 146] on span "Nov" at bounding box center [527, 152] width 28 height 28
type input "11/2021"
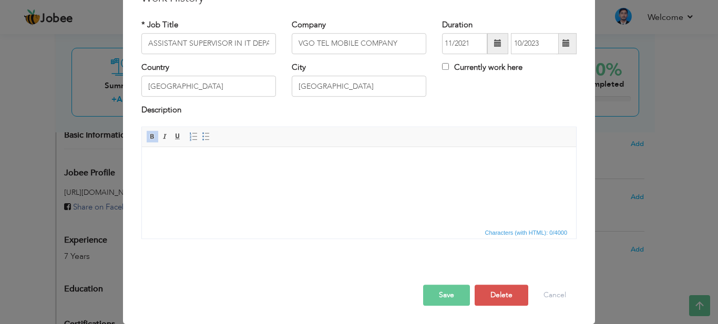
click at [489, 119] on div "Description" at bounding box center [359, 116] width 451 height 22
click at [454, 301] on button "Save" at bounding box center [446, 295] width 47 height 21
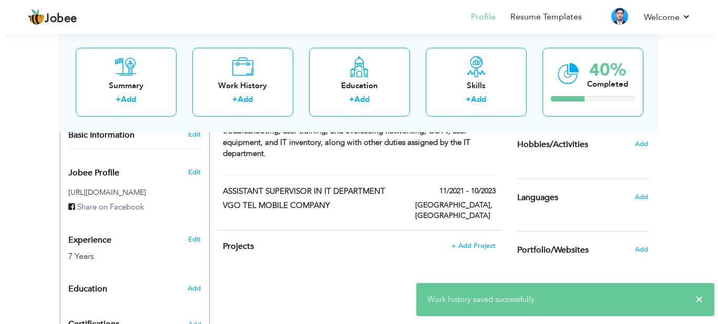
scroll to position [261, 0]
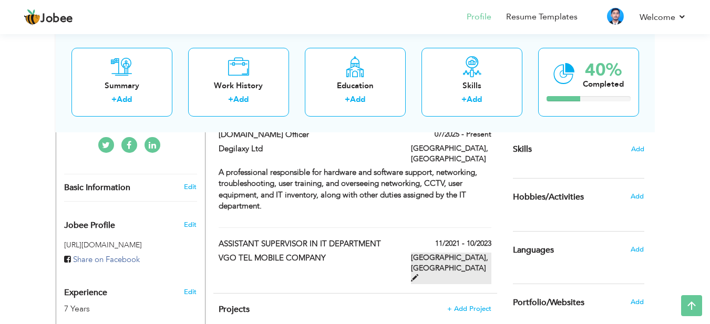
click at [469, 253] on label "Karachi, Pakistan" at bounding box center [451, 269] width 80 height 32
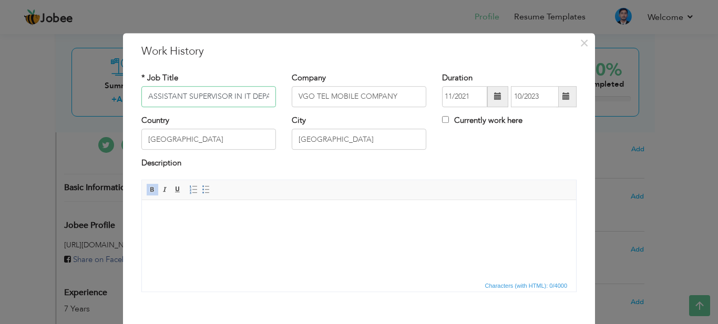
scroll to position [0, 29]
click at [300, 232] on html at bounding box center [359, 216] width 434 height 32
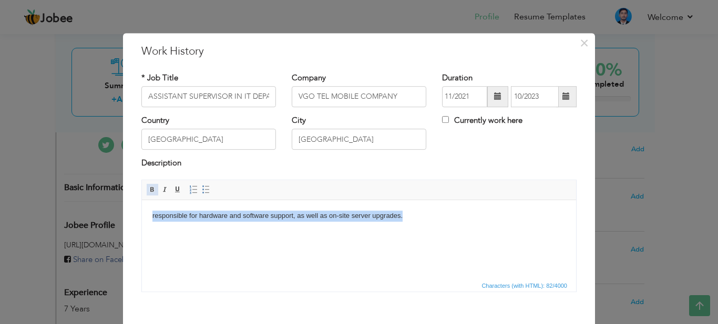
drag, startPoint x: 144, startPoint y: 190, endPoint x: 14, endPoint y: 1, distance: 229.6
click at [147, 190] on link "Bold" at bounding box center [153, 190] width 12 height 12
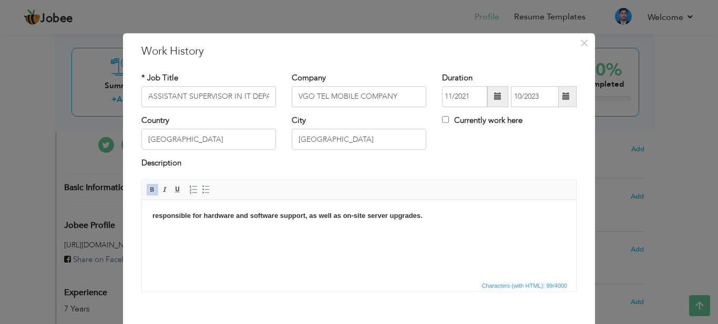
click at [154, 213] on strong "responsible for hardware and software support, as well as on-site server upgrad…" at bounding box center [287, 215] width 270 height 8
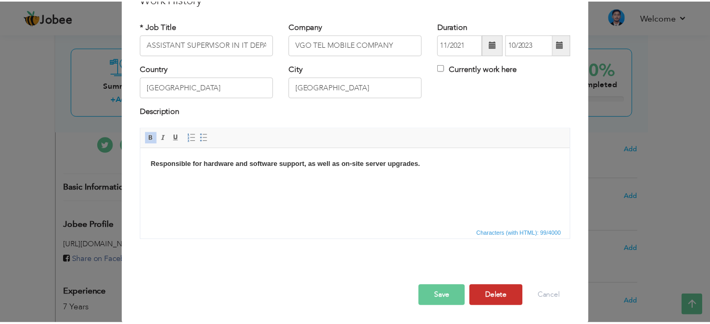
scroll to position [53, 0]
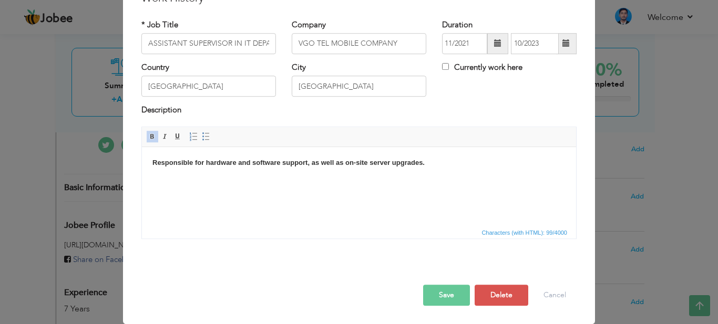
click at [459, 297] on button "Save" at bounding box center [446, 295] width 47 height 21
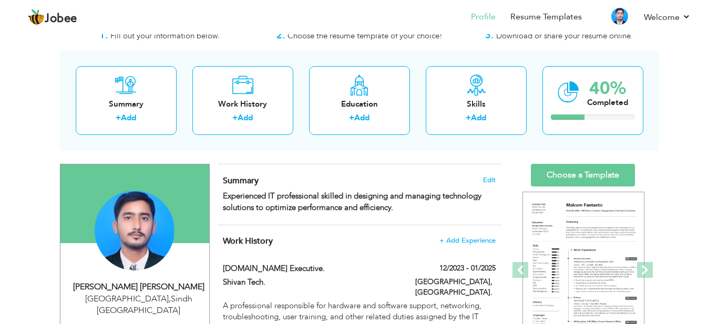
scroll to position [53, 0]
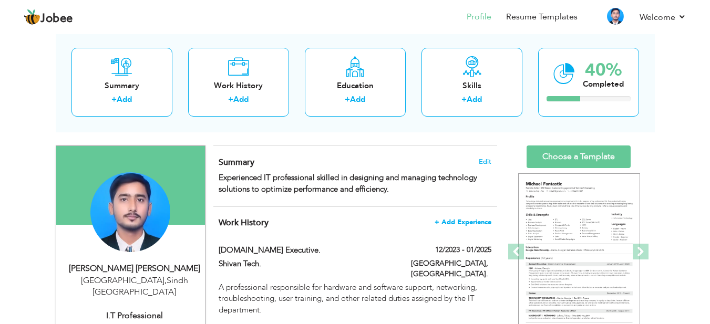
click at [450, 225] on span "+ Add Experience" at bounding box center [463, 222] width 57 height 7
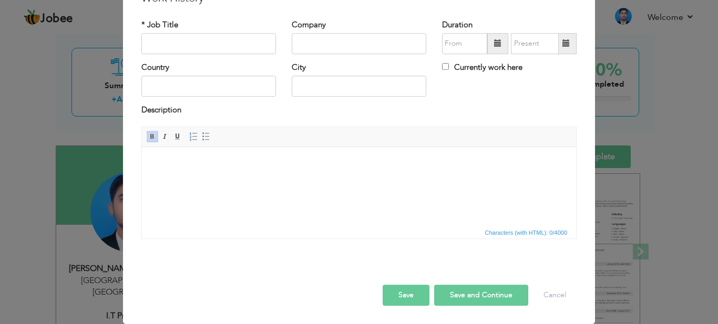
scroll to position [0, 0]
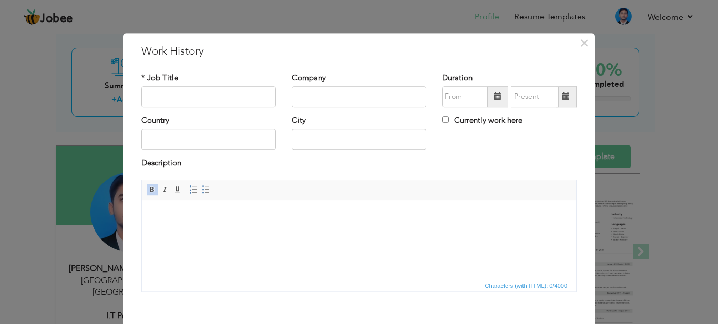
click at [494, 95] on span at bounding box center [497, 96] width 7 height 7
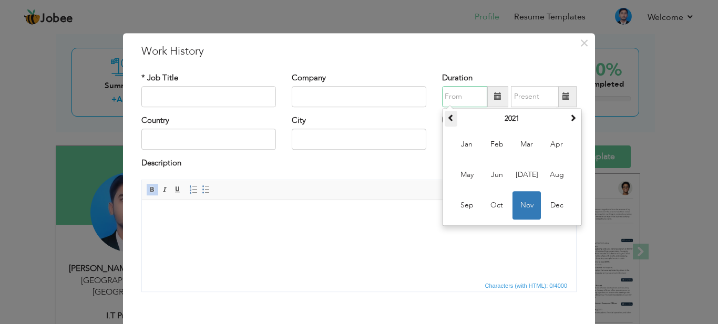
click at [447, 120] on span at bounding box center [450, 117] width 7 height 7
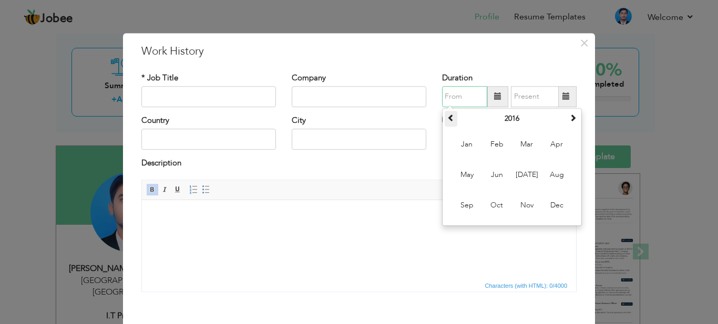
click at [447, 120] on span at bounding box center [450, 117] width 7 height 7
click at [447, 119] on span at bounding box center [450, 117] width 7 height 7
click at [569, 116] on span at bounding box center [572, 117] width 7 height 7
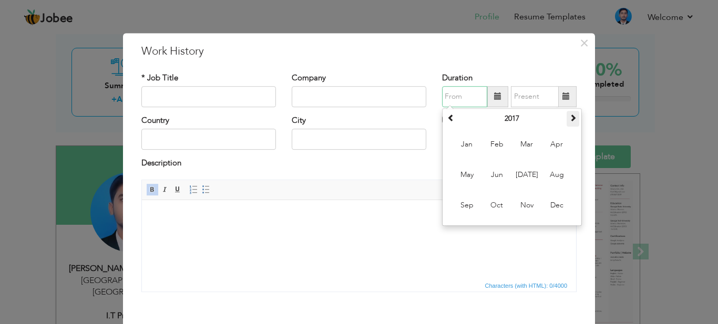
click at [569, 116] on span at bounding box center [572, 117] width 7 height 7
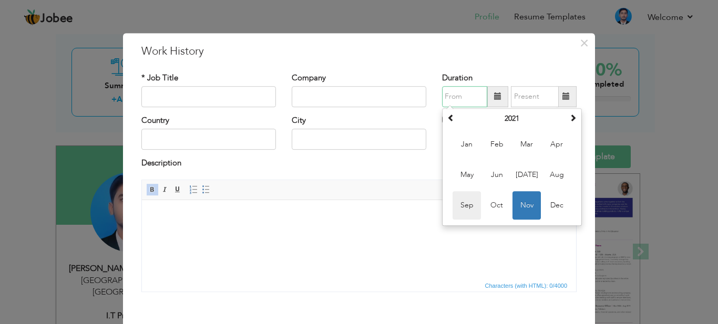
click at [462, 207] on span "Sep" at bounding box center [467, 205] width 28 height 28
type input "09/2021"
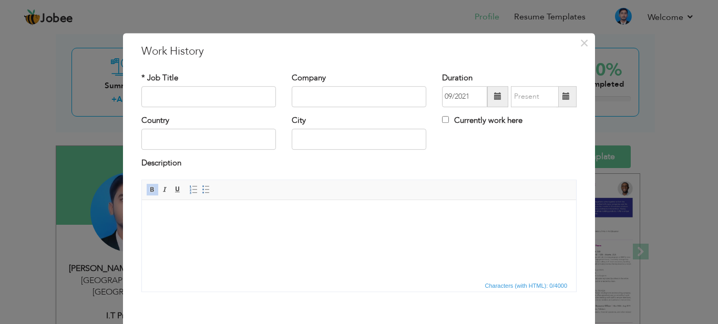
click at [566, 101] on span at bounding box center [566, 96] width 21 height 21
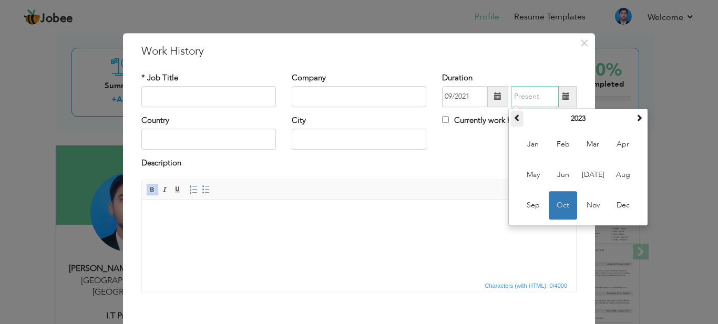
click at [514, 119] on span at bounding box center [517, 117] width 7 height 7
click at [511, 120] on th at bounding box center [517, 119] width 13 height 16
click at [514, 119] on span at bounding box center [517, 117] width 7 height 7
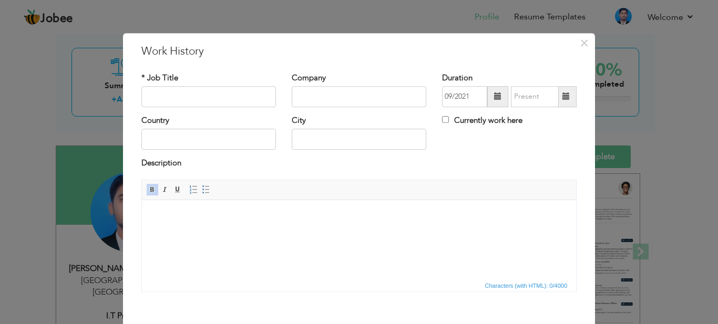
click at [647, 120] on div "× Work History * Job Title Company Duration 09/2021 Currently work here" at bounding box center [359, 162] width 718 height 324
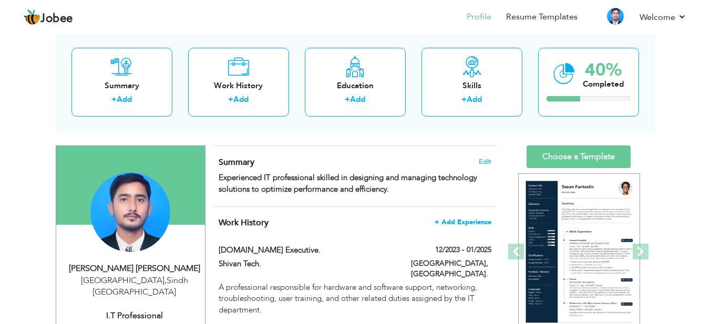
click at [461, 219] on span "+ Add Experience" at bounding box center [463, 222] width 57 height 7
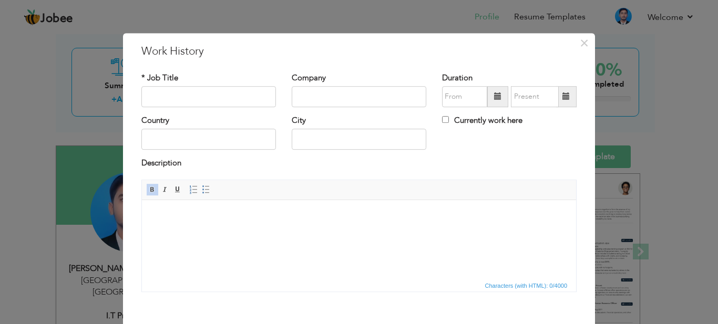
click at [564, 97] on span at bounding box center [566, 96] width 7 height 7
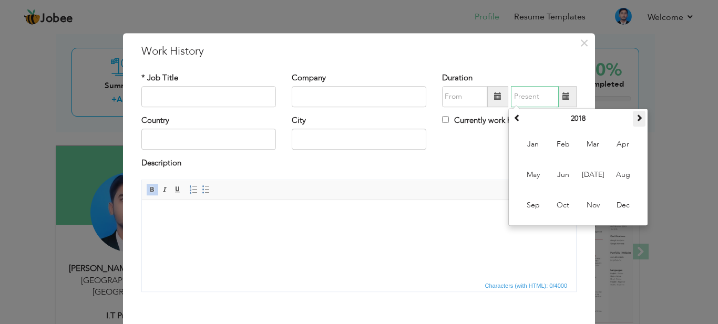
click at [636, 121] on span at bounding box center [639, 117] width 7 height 7
click at [530, 208] on span "Sep" at bounding box center [533, 205] width 28 height 28
type input "09/2021"
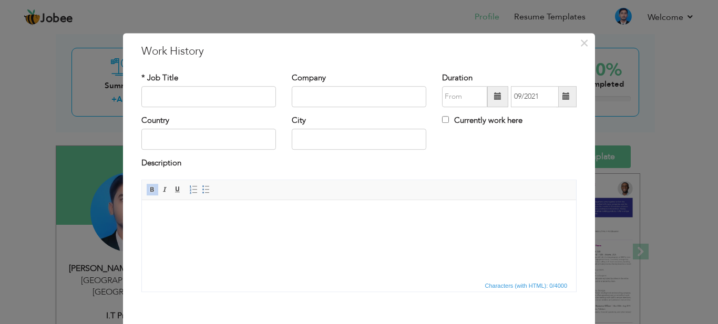
click at [531, 158] on div "Description" at bounding box center [358, 165] width 435 height 14
click at [494, 94] on span at bounding box center [497, 96] width 7 height 7
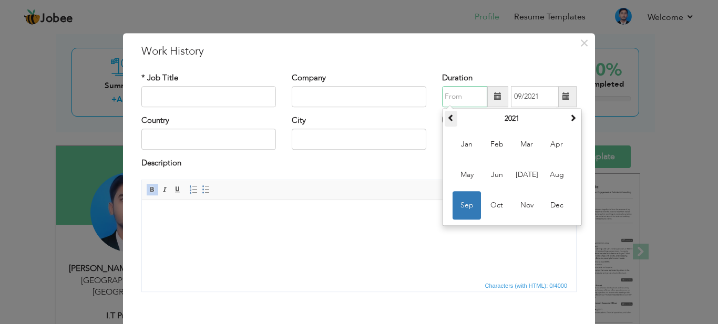
click at [449, 118] on span at bounding box center [450, 117] width 7 height 7
click at [550, 206] on span "Dec" at bounding box center [557, 205] width 28 height 28
type input "12/2018"
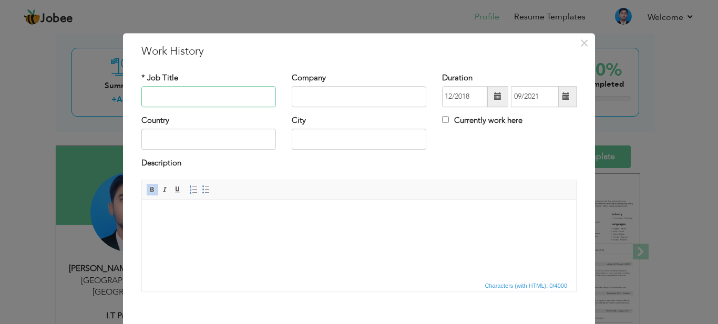
click at [214, 92] on input "text" at bounding box center [208, 96] width 135 height 21
click at [324, 102] on input "text" at bounding box center [359, 96] width 135 height 21
paste input "CULT GRAPHIC DESIGNINIG"
click at [296, 94] on input "CULT GRAPHIC DESIGNINIG" at bounding box center [359, 96] width 135 height 21
click at [314, 94] on input "CULT GRAPHIC DESIGNINIG" at bounding box center [359, 96] width 135 height 21
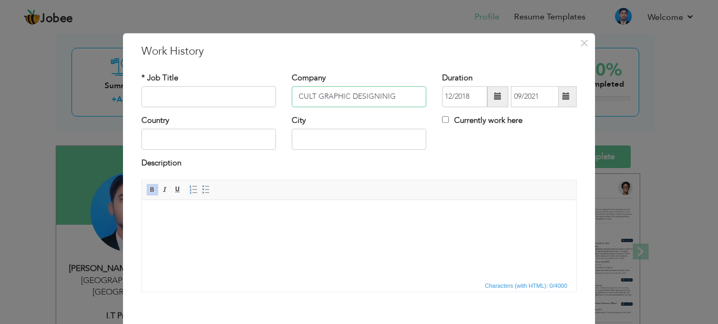
type input "CULT GRAPHIC DESIGNINIG"
click at [200, 91] on input "text" at bounding box center [208, 96] width 135 height 21
paste input "COMPUTER OPERATOR"
type input "COMPUTER OPERATOR"
drag, startPoint x: 405, startPoint y: 96, endPoint x: 218, endPoint y: 89, distance: 187.3
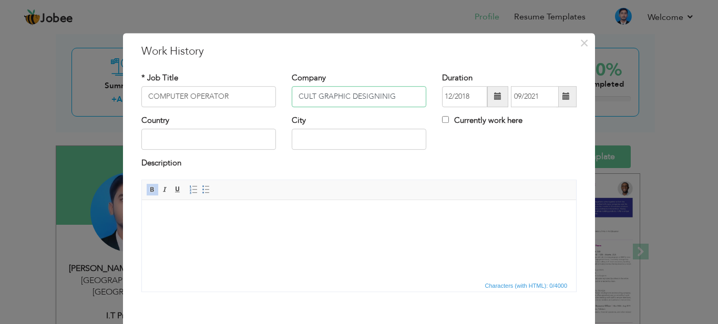
click at [218, 89] on div "* Job Title COMPUTER OPERATOR Company CULT GRAPHIC DESIGNINIG Duration 12/2018 …" at bounding box center [359, 94] width 451 height 43
paste input "YBER TECHNOLOGIES"
type input "CYBER TECHNOLOGIES"
click at [494, 97] on span at bounding box center [497, 96] width 7 height 7
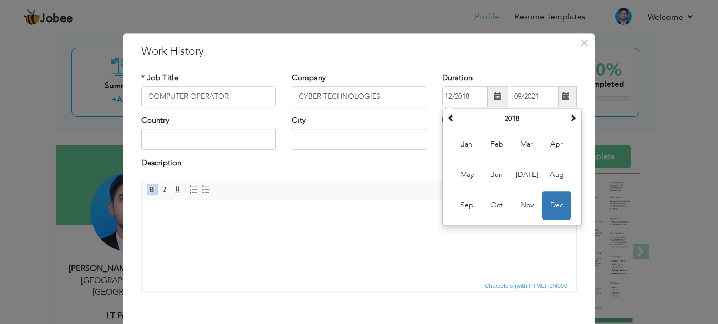
click at [494, 97] on span at bounding box center [497, 96] width 7 height 7
click at [351, 183] on span "Editor toolbars Basic Styles Bold Italic Underline Paragraph Insert/Remove Numb…" at bounding box center [359, 190] width 434 height 20
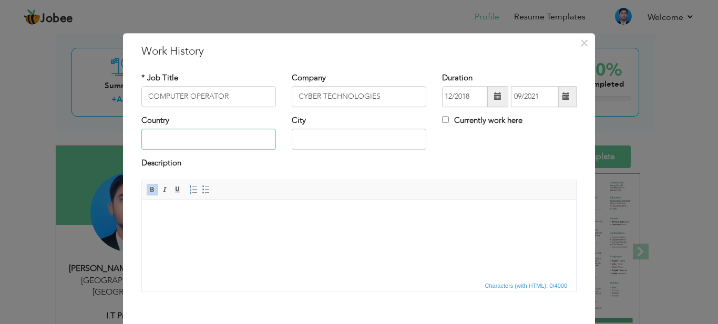
click at [201, 135] on input "text" at bounding box center [208, 139] width 135 height 21
type input "Pakistan Karachi"
click at [291, 232] on html at bounding box center [359, 216] width 434 height 32
paste body
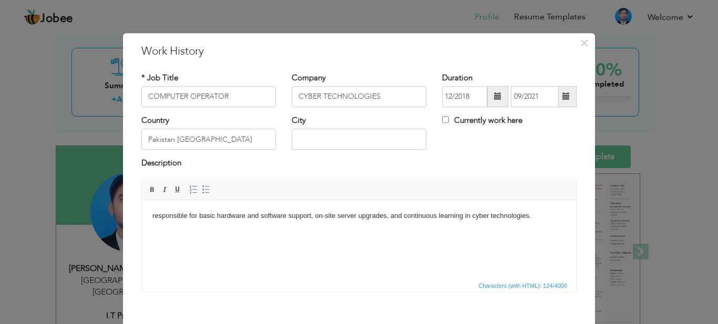
drag, startPoint x: 153, startPoint y: 213, endPoint x: 145, endPoint y: 213, distance: 8.4
click at [145, 213] on html "responsible for basic hardware and software support, on-site server upgrades, a…" at bounding box center [359, 216] width 434 height 32
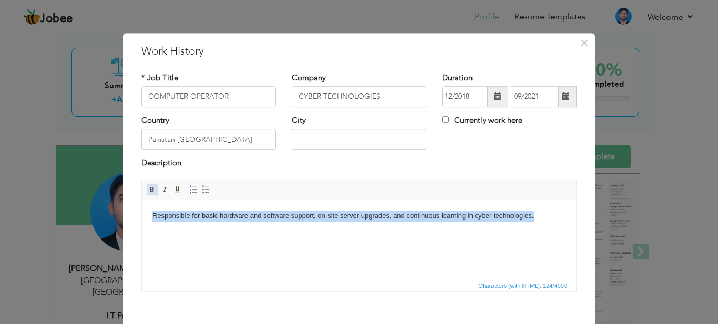
drag, startPoint x: 148, startPoint y: 192, endPoint x: 21, endPoint y: 9, distance: 222.2
click at [148, 192] on span at bounding box center [152, 190] width 8 height 8
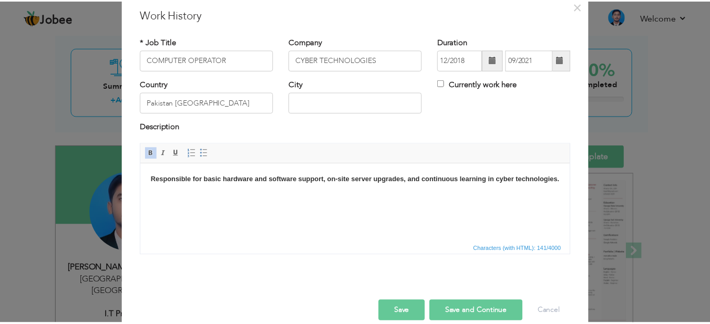
scroll to position [53, 0]
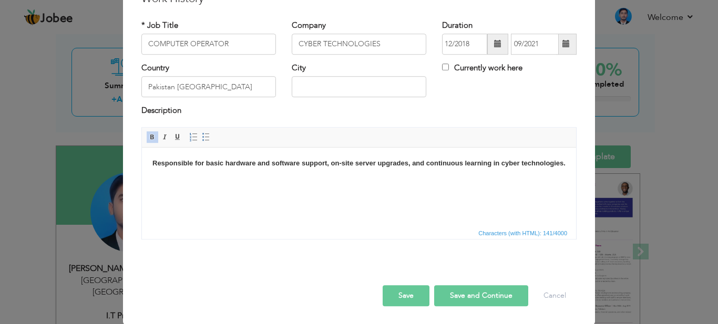
click at [344, 90] on input "text" at bounding box center [359, 87] width 135 height 21
drag, startPoint x: 172, startPoint y: 86, endPoint x: 222, endPoint y: 87, distance: 50.5
click at [222, 87] on input "Pakistan Karachi" at bounding box center [208, 87] width 135 height 21
type input "Pakistan"
click at [367, 90] on input "text" at bounding box center [359, 87] width 135 height 21
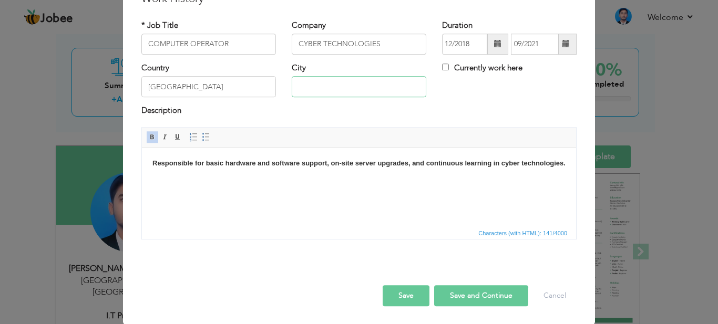
paste input "Karachi"
type input "Karachi"
click at [409, 299] on button "Save" at bounding box center [406, 296] width 47 height 21
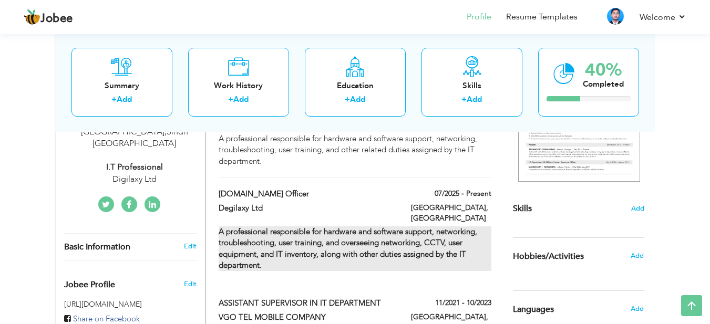
scroll to position [50, 0]
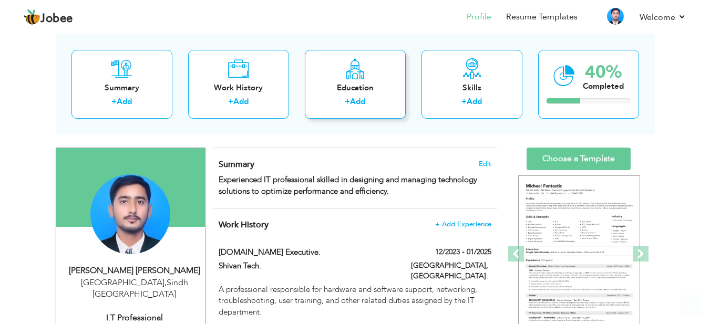
click at [345, 99] on label "+" at bounding box center [347, 101] width 5 height 11
radio input "true"
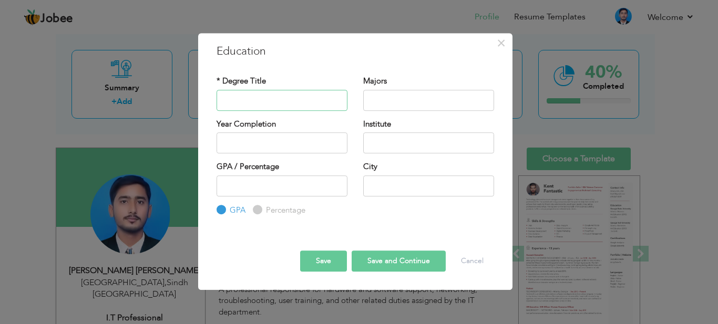
click at [270, 101] on input "text" at bounding box center [282, 100] width 131 height 21
type input "F"
type input "FA"
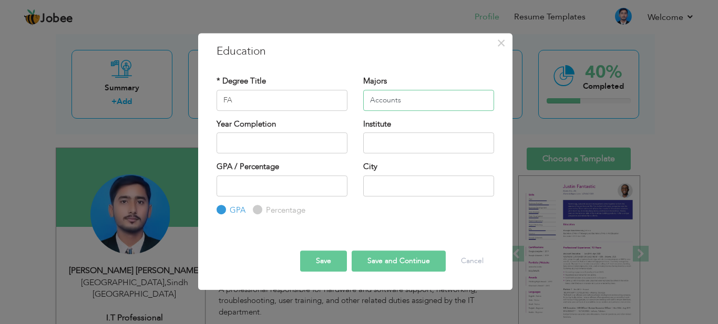
type input "Accounts"
click at [263, 144] on input "2025" at bounding box center [282, 143] width 131 height 21
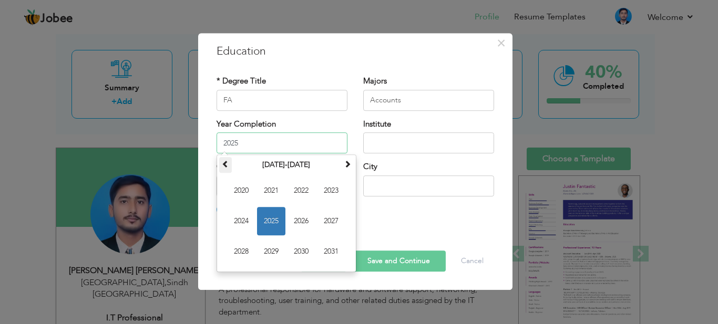
click at [225, 166] on span at bounding box center [225, 163] width 7 height 7
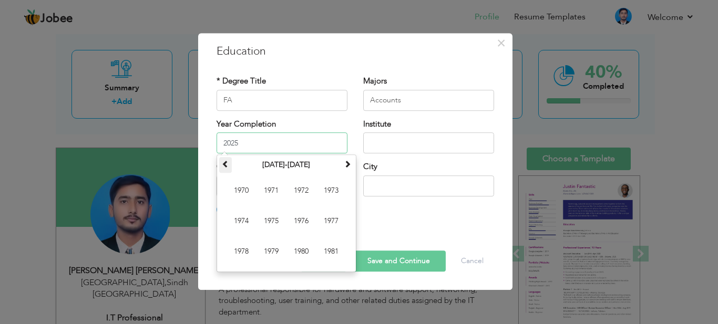
click at [225, 166] on span at bounding box center [225, 163] width 7 height 7
click at [348, 170] on th at bounding box center [347, 165] width 13 height 16
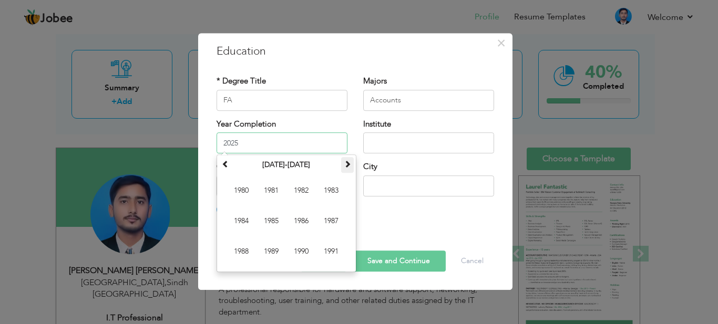
click at [348, 170] on th at bounding box center [347, 165] width 13 height 16
click at [258, 168] on th "2010-2021" at bounding box center [286, 165] width 109 height 16
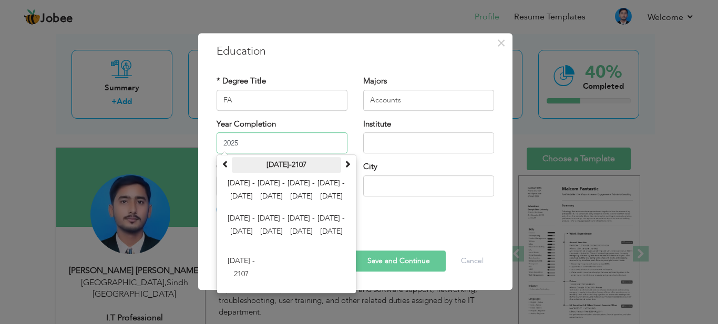
click at [263, 167] on th "2000-2107" at bounding box center [286, 165] width 109 height 16
click at [350, 167] on span at bounding box center [347, 163] width 7 height 7
click at [232, 169] on th "2100-2207" at bounding box center [286, 165] width 109 height 16
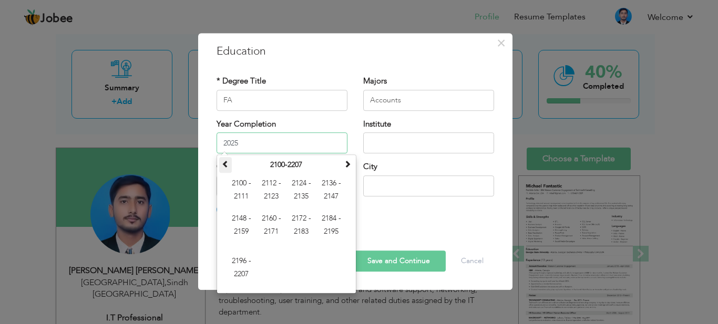
click at [227, 166] on span at bounding box center [225, 163] width 7 height 7
click at [347, 164] on span at bounding box center [347, 163] width 7 height 7
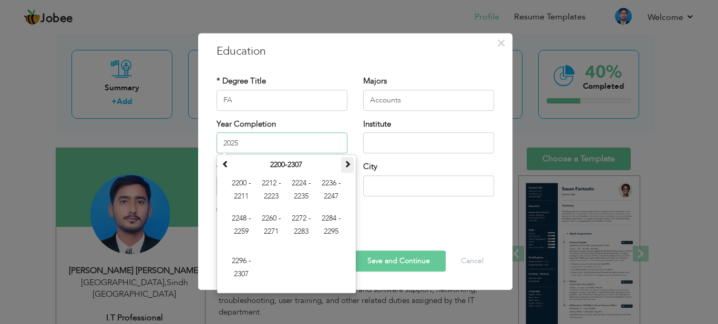
click at [347, 164] on span at bounding box center [347, 163] width 7 height 7
click at [272, 164] on th "2300-2407" at bounding box center [286, 165] width 109 height 16
click at [347, 164] on span at bounding box center [347, 163] width 7 height 7
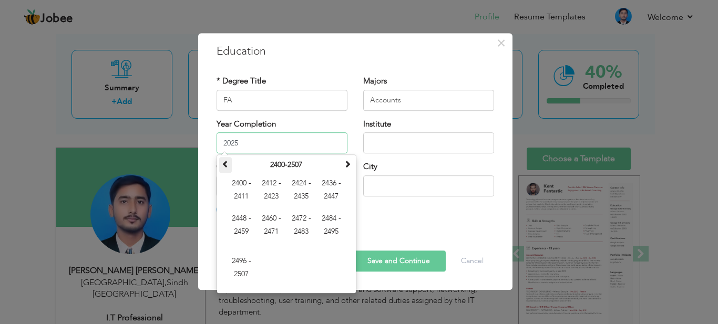
click at [223, 165] on span at bounding box center [225, 163] width 7 height 7
click at [287, 136] on input "2025" at bounding box center [282, 143] width 131 height 21
click at [272, 140] on input "2025" at bounding box center [282, 143] width 131 height 21
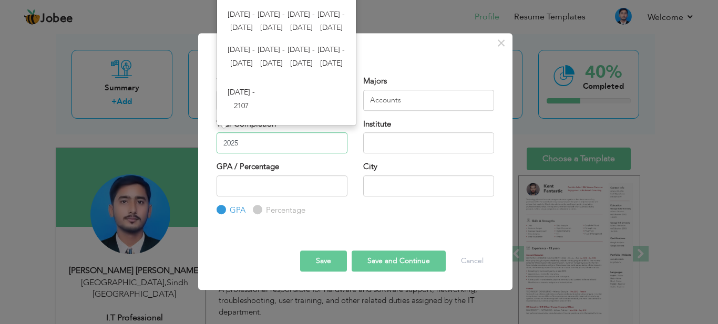
click at [272, 140] on input "2025" at bounding box center [282, 143] width 131 height 21
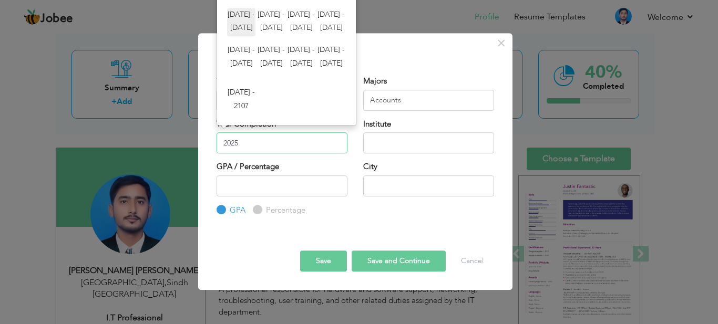
click at [242, 16] on span "2000 - 2011" at bounding box center [241, 22] width 28 height 28
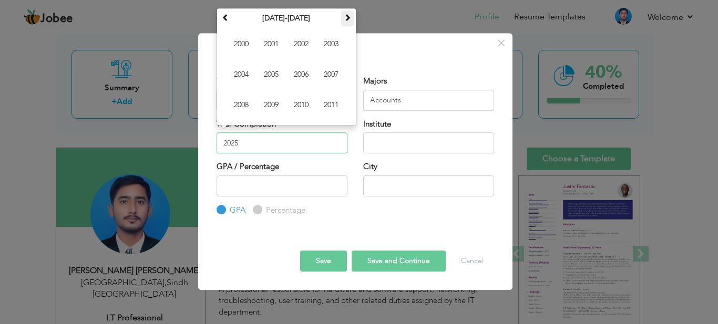
click at [342, 14] on th at bounding box center [347, 19] width 13 height 16
click at [343, 14] on th at bounding box center [347, 19] width 13 height 16
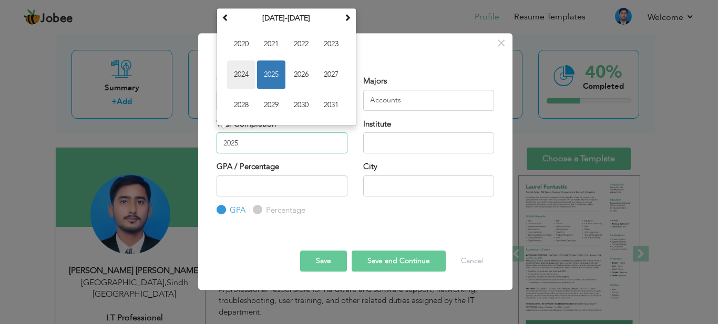
click at [241, 69] on span "2024" at bounding box center [241, 74] width 28 height 28
type input "2024"
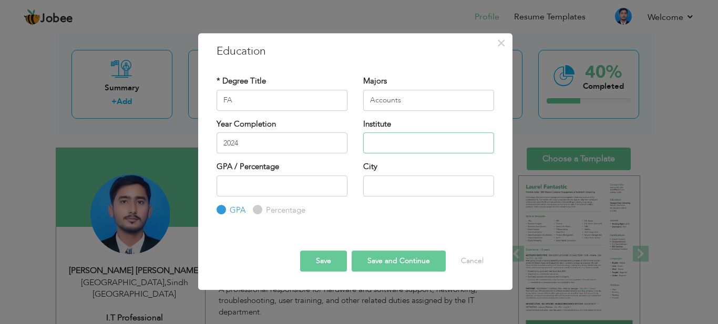
click at [401, 144] on input "text" at bounding box center [428, 143] width 131 height 21
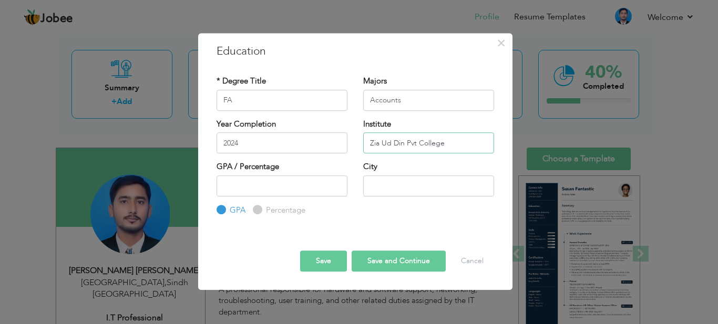
type input "Zia Ud Din Pvt College"
click at [325, 196] on input "number" at bounding box center [282, 186] width 131 height 21
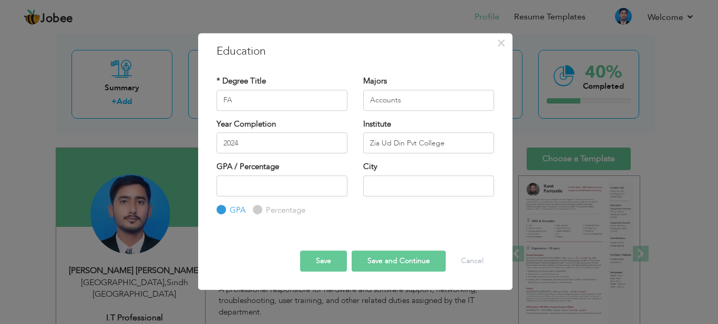
drag, startPoint x: 299, startPoint y: 201, endPoint x: 293, endPoint y: 194, distance: 9.4
click at [297, 200] on div "GPA Percentage" at bounding box center [282, 196] width 131 height 41
click at [263, 212] on label "Percentage" at bounding box center [284, 210] width 42 height 11
click at [259, 212] on input "Percentage" at bounding box center [256, 210] width 7 height 7
radio input "true"
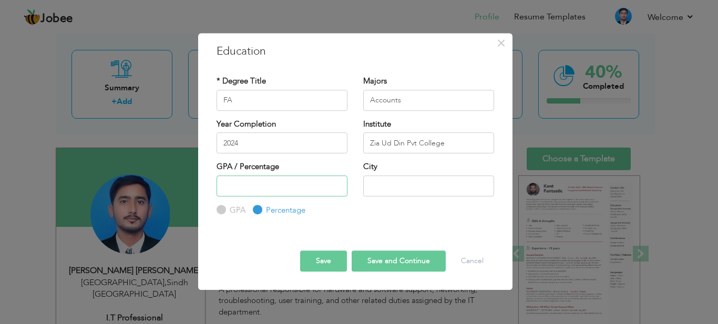
click at [243, 192] on input "number" at bounding box center [282, 186] width 131 height 21
click at [216, 212] on div "GPA / Percentage GPA Percentage" at bounding box center [282, 188] width 147 height 55
click at [257, 192] on input "number" at bounding box center [282, 186] width 131 height 21
type input "1"
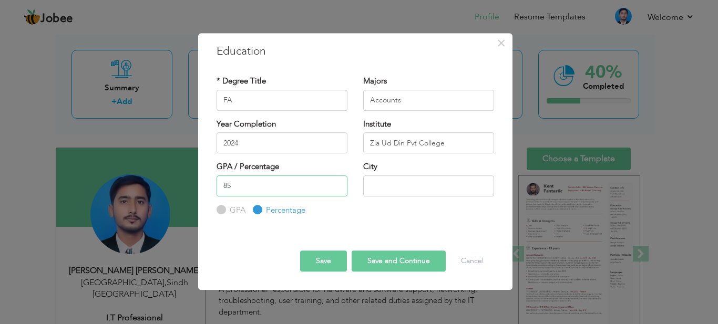
type input "85"
click at [431, 185] on input "text" at bounding box center [428, 186] width 131 height 21
type input "Karachi"
click at [313, 253] on button "Save" at bounding box center [323, 261] width 47 height 21
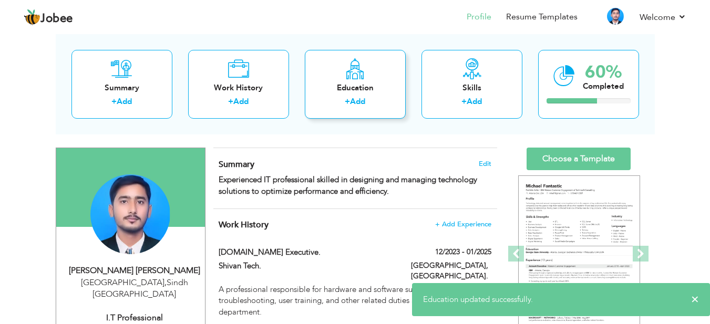
click at [357, 97] on link "Add" at bounding box center [357, 101] width 15 height 11
radio input "true"
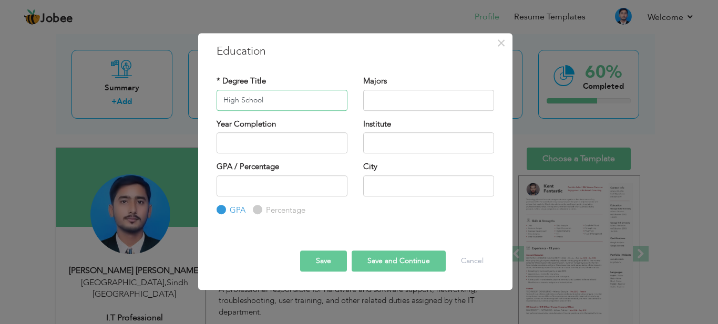
type input "High School"
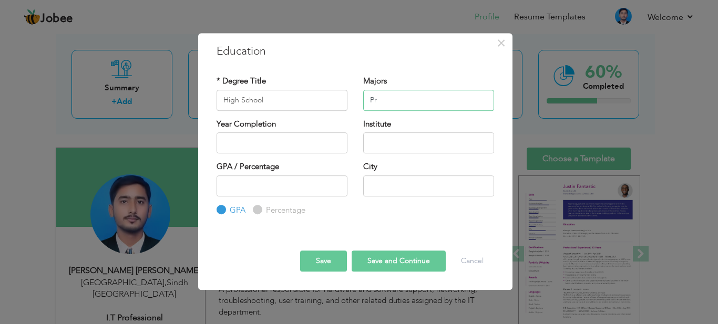
type input "P"
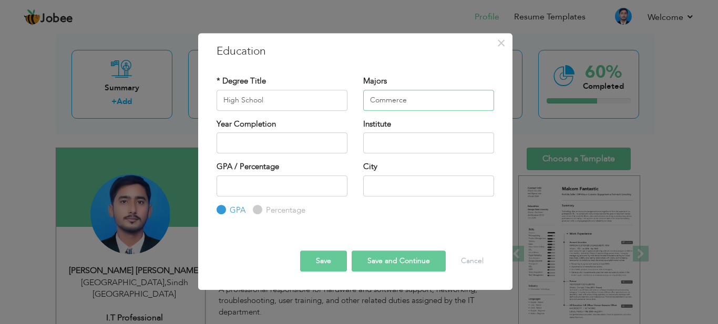
type input "Commerce"
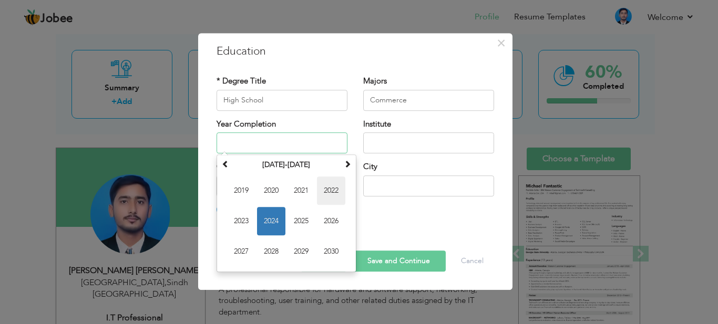
click at [328, 194] on span "2022" at bounding box center [331, 191] width 28 height 28
type input "2022"
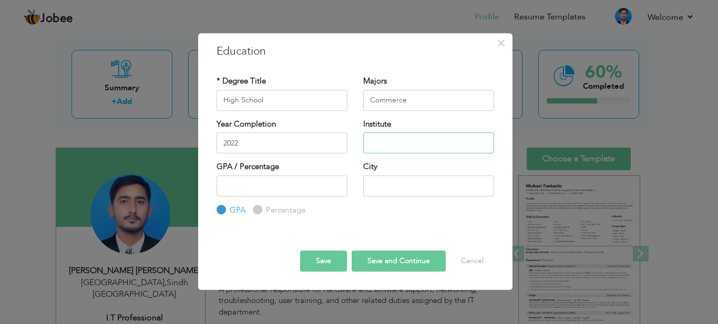
click at [426, 138] on input "text" at bounding box center [428, 143] width 131 height 21
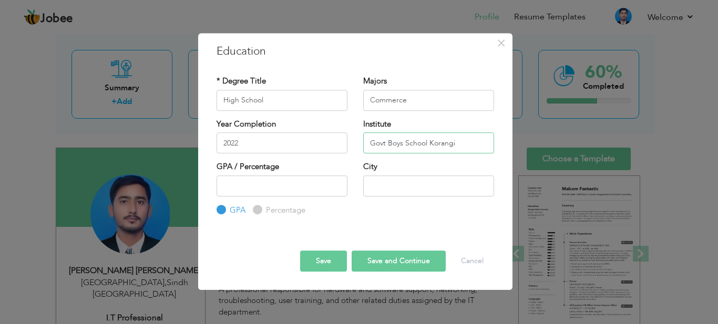
type input "Govt Boys School Korangi"
click at [253, 213] on input "Percentage" at bounding box center [256, 210] width 7 height 7
radio input "true"
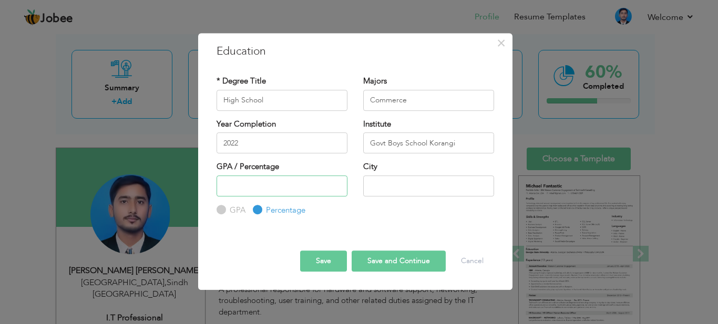
click at [234, 189] on input "number" at bounding box center [282, 186] width 131 height 21
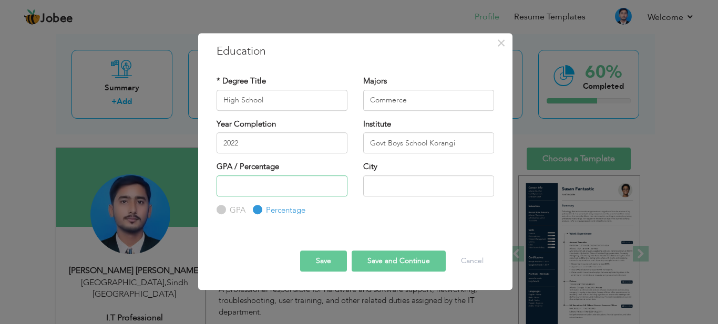
type input "1"
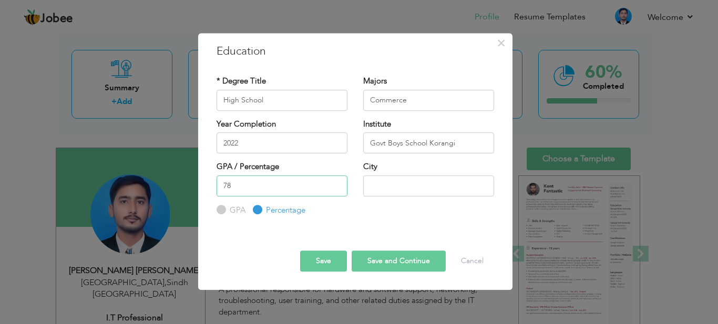
type input "78"
click at [426, 190] on input "text" at bounding box center [428, 186] width 131 height 21
type input "Karachi"
click at [321, 260] on button "Save" at bounding box center [323, 261] width 47 height 21
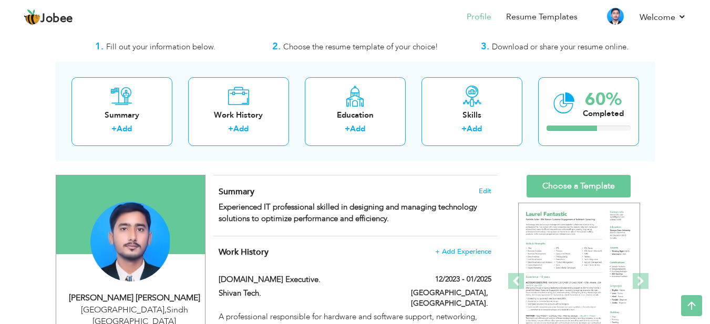
scroll to position [23, 0]
click at [353, 128] on link "Add" at bounding box center [357, 129] width 15 height 11
radio input "true"
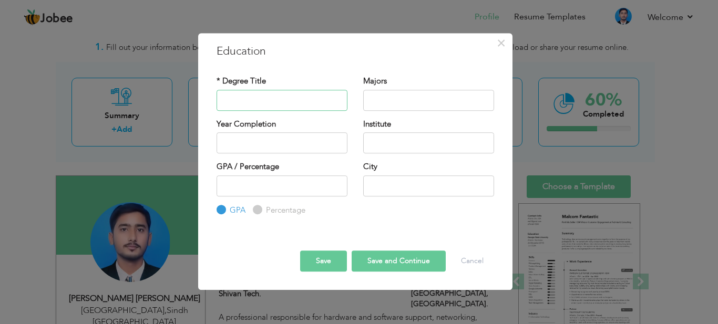
click at [243, 105] on input "text" at bounding box center [282, 100] width 131 height 21
type input "B.Com"
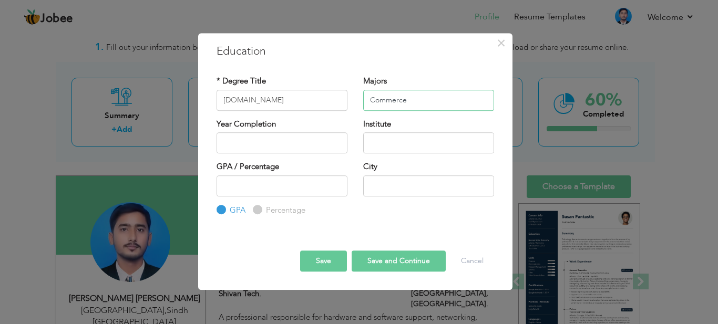
type input "Commerce"
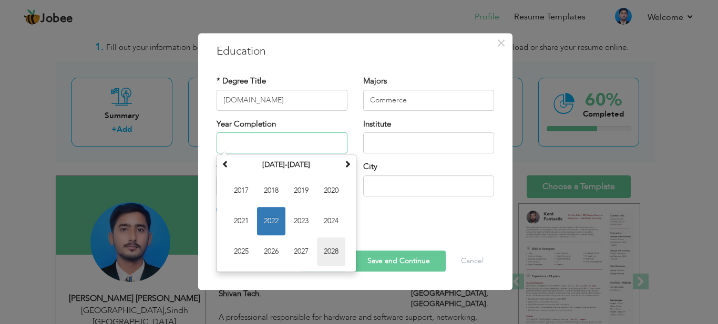
click at [334, 257] on span "2028" at bounding box center [331, 252] width 28 height 28
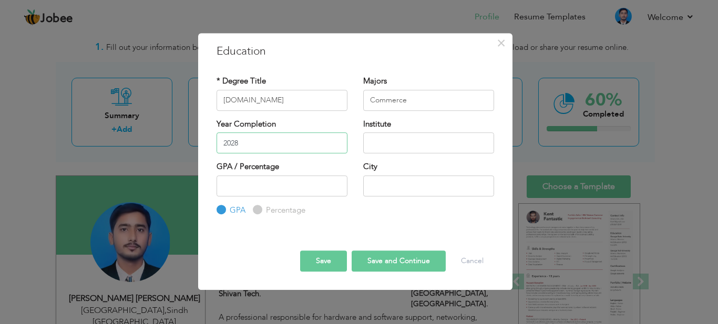
click at [315, 149] on input "2028" at bounding box center [282, 143] width 131 height 21
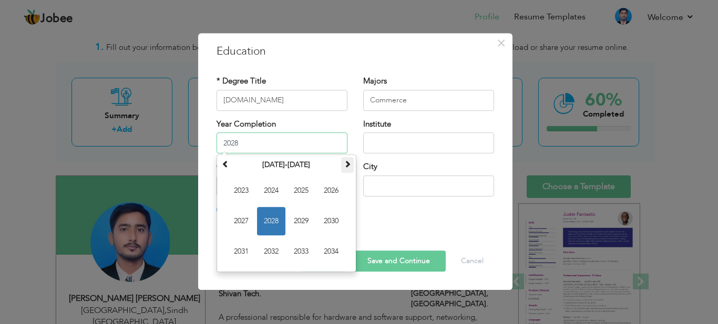
click at [344, 165] on span at bounding box center [347, 163] width 7 height 7
click at [224, 167] on span at bounding box center [225, 163] width 7 height 7
click at [303, 227] on span "2029" at bounding box center [301, 221] width 28 height 28
type input "2029"
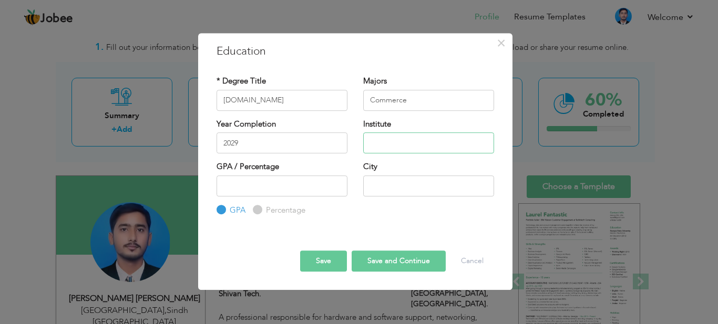
click at [390, 145] on input "text" at bounding box center [428, 143] width 131 height 21
type input "Zia ud Din Pvt University"
click at [436, 184] on input "text" at bounding box center [428, 186] width 131 height 21
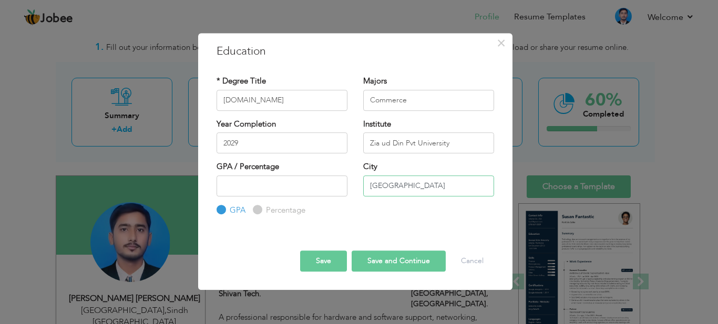
type input "Karachi"
click at [326, 254] on button "Save" at bounding box center [323, 261] width 47 height 21
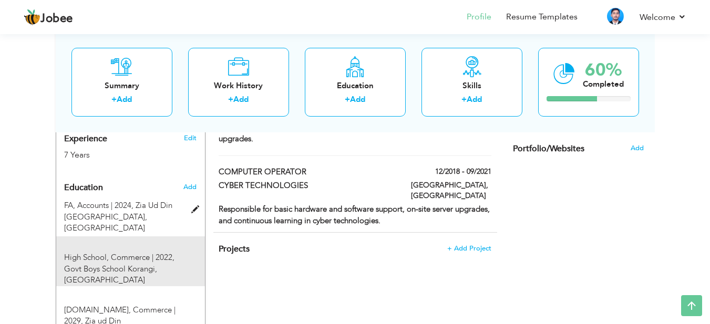
scroll to position [432, 0]
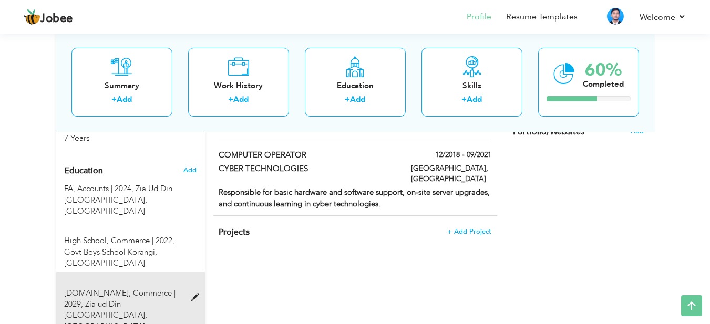
click at [194, 294] on span at bounding box center [197, 298] width 13 height 8
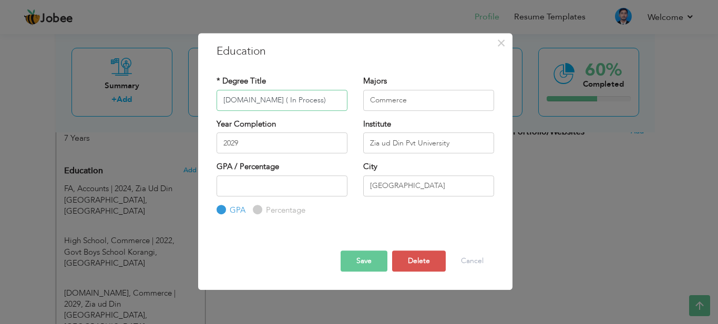
type input "B.Com ( In Process)"
click at [371, 261] on button "Save" at bounding box center [364, 261] width 47 height 21
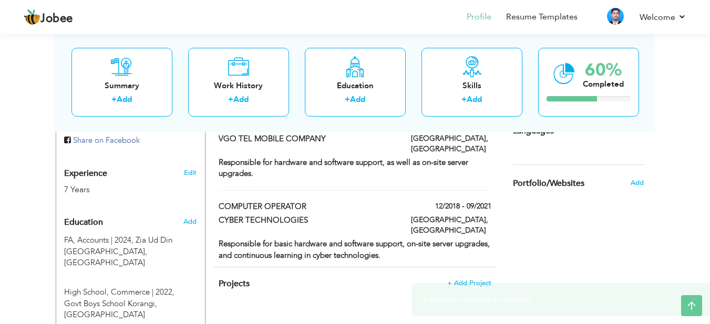
scroll to position [379, 0]
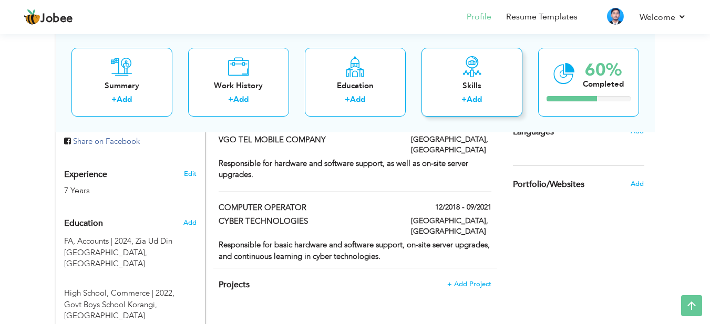
click at [474, 101] on link "Add" at bounding box center [474, 99] width 15 height 11
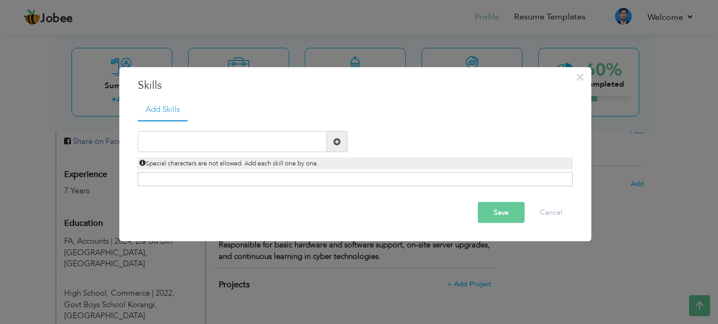
click at [337, 139] on span at bounding box center [336, 141] width 7 height 7
type input "Networks"
click at [332, 145] on span at bounding box center [337, 141] width 21 height 21
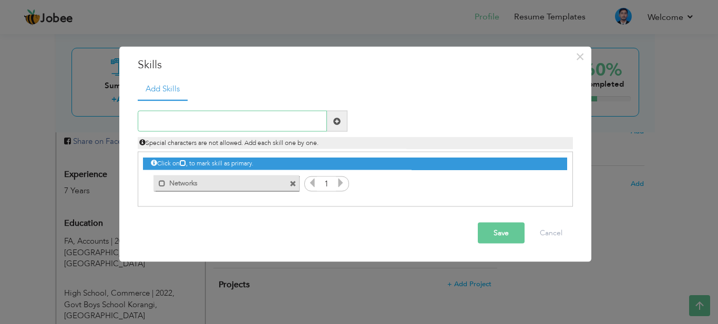
click at [250, 129] on input "text" at bounding box center [232, 121] width 189 height 21
type input "Softwares"
click at [334, 121] on span at bounding box center [336, 120] width 7 height 7
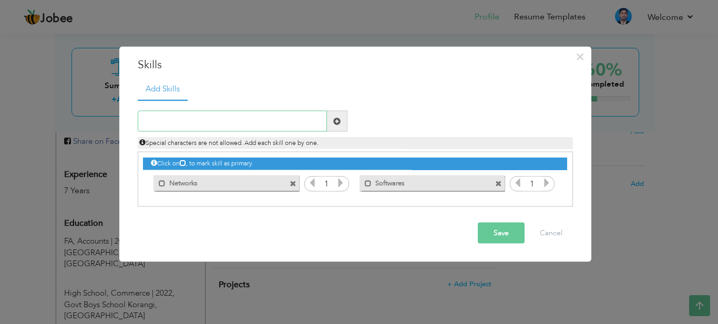
click at [258, 124] on input "text" at bounding box center [232, 121] width 189 height 21
type input "Hardwares"
click at [341, 120] on span at bounding box center [337, 121] width 21 height 21
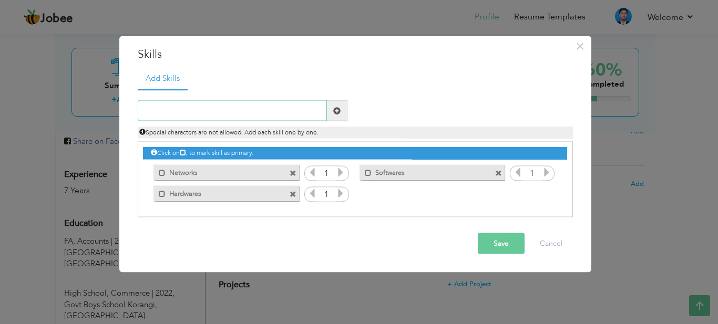
click at [290, 119] on input "text" at bounding box center [232, 110] width 189 height 21
type input "RJ45"
click at [333, 114] on span at bounding box center [336, 110] width 7 height 7
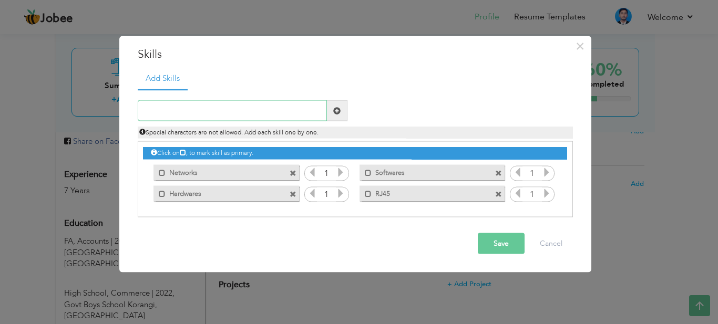
click at [293, 117] on input "text" at bounding box center [232, 110] width 189 height 21
type input "T"
type input "RJ11"
click at [339, 117] on span at bounding box center [337, 110] width 21 height 21
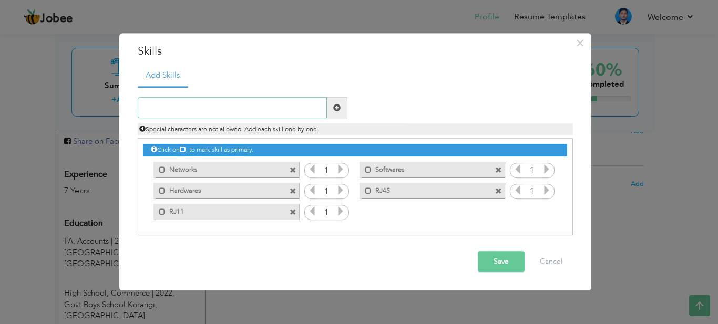
click at [228, 108] on input "text" at bounding box center [232, 108] width 189 height 21
type input "Wifi Configures"
click at [338, 106] on span at bounding box center [336, 107] width 7 height 7
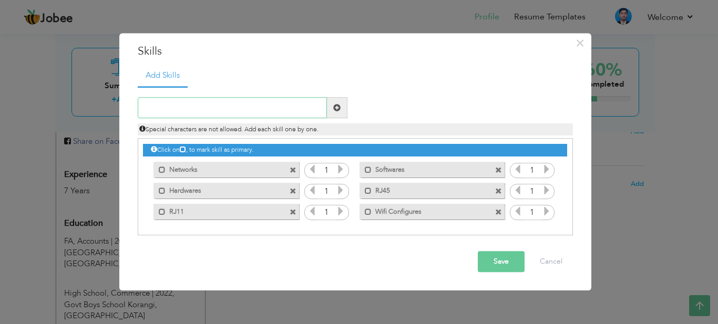
click at [235, 109] on input "text" at bounding box center [232, 108] width 189 height 21
type input "Swith Managemet"
click at [339, 108] on span at bounding box center [336, 107] width 7 height 7
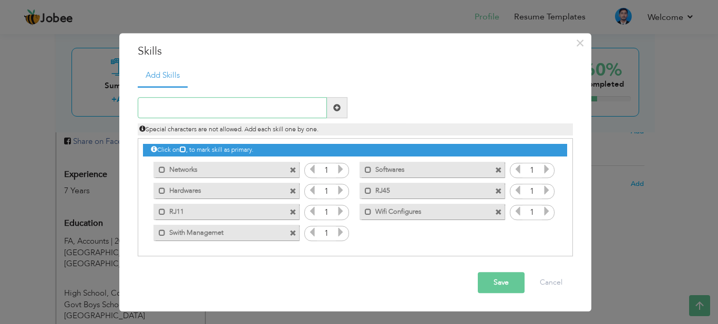
click at [255, 115] on input "text" at bounding box center [232, 108] width 189 height 21
drag, startPoint x: 174, startPoint y: 104, endPoint x: 195, endPoint y: 140, distance: 41.9
click at [175, 105] on input "Trouble Shooting" at bounding box center [232, 108] width 189 height 21
type input "Troubleshoot Pc"
click at [339, 108] on span at bounding box center [336, 107] width 7 height 7
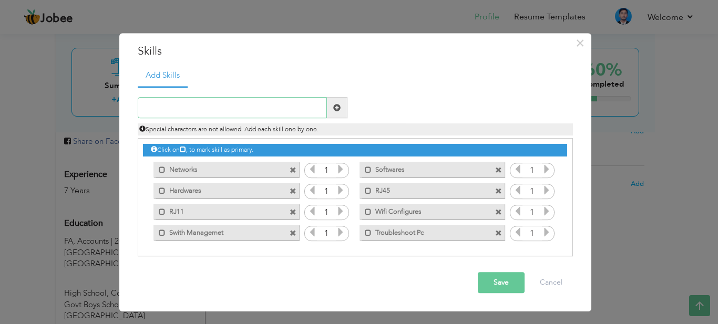
click at [277, 111] on input "text" at bounding box center [232, 108] width 189 height 21
type input "Fixing Bugs"
click at [344, 109] on span at bounding box center [337, 108] width 21 height 21
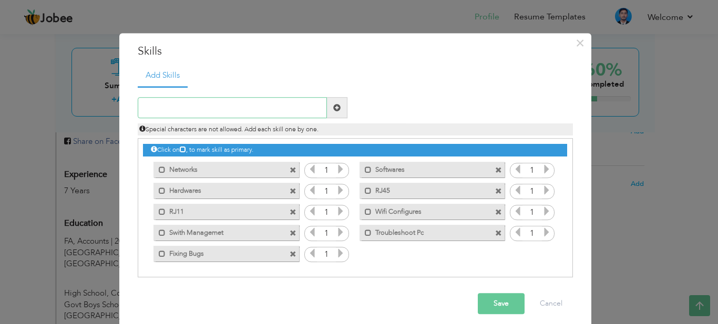
click at [299, 109] on input "text" at bounding box center [232, 108] width 189 height 21
type input "Window 10"
click at [337, 107] on span at bounding box center [337, 108] width 21 height 21
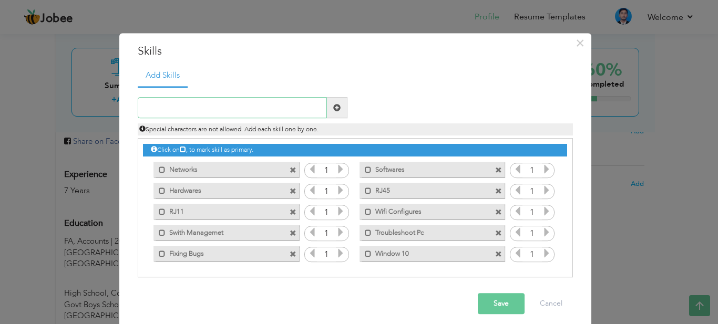
click at [300, 109] on input "text" at bounding box center [232, 108] width 189 height 21
type input "Windows 7"
click at [338, 109] on span at bounding box center [337, 108] width 21 height 21
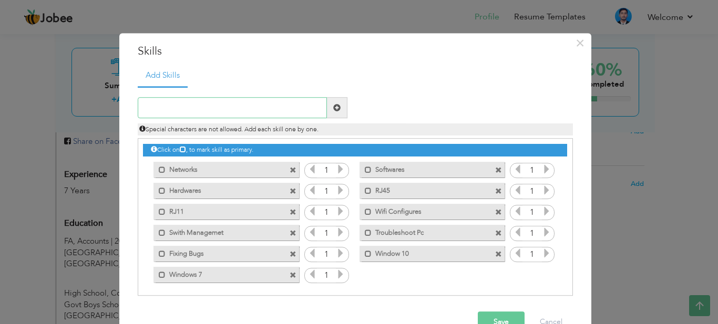
drag, startPoint x: 252, startPoint y: 101, endPoint x: 260, endPoint y: 106, distance: 9.2
click at [252, 101] on input "text" at bounding box center [232, 108] width 189 height 21
drag, startPoint x: 143, startPoint y: 109, endPoint x: 137, endPoint y: 109, distance: 5.8
click at [138, 109] on input "windows 11" at bounding box center [232, 108] width 189 height 21
type input "Windows 11"
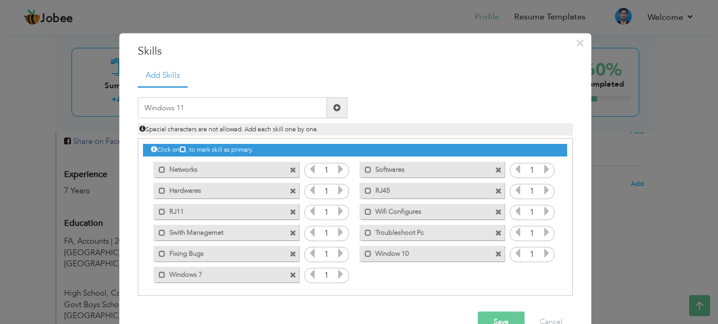
click at [333, 106] on span at bounding box center [336, 107] width 7 height 7
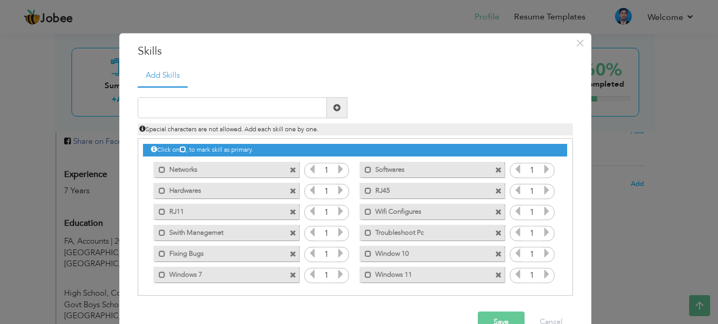
click at [494, 313] on button "Save" at bounding box center [501, 322] width 47 height 21
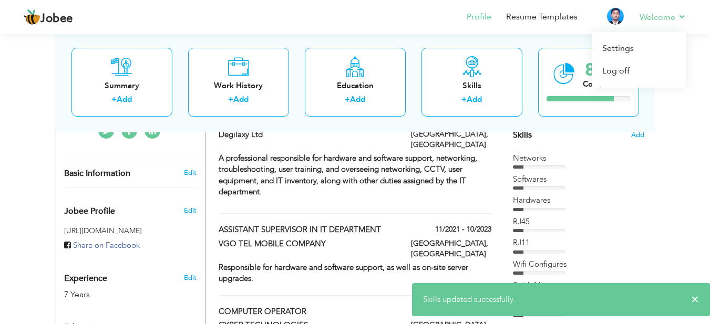
scroll to position [274, 0]
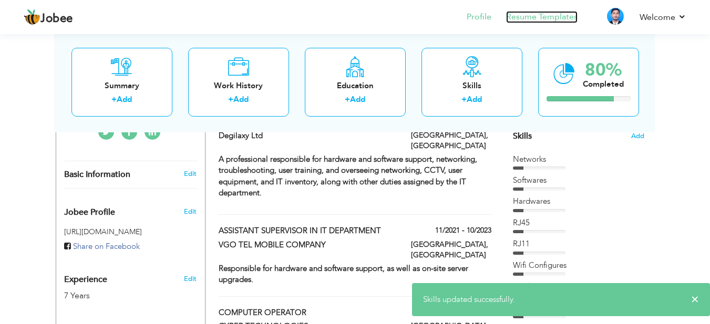
click at [561, 17] on link "Resume Templates" at bounding box center [542, 17] width 72 height 12
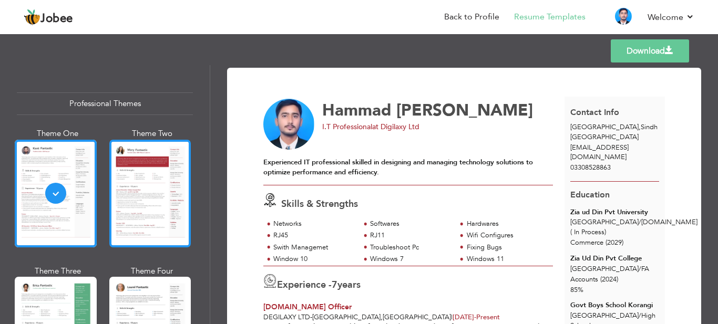
click at [163, 203] on div at bounding box center [150, 194] width 82 height 108
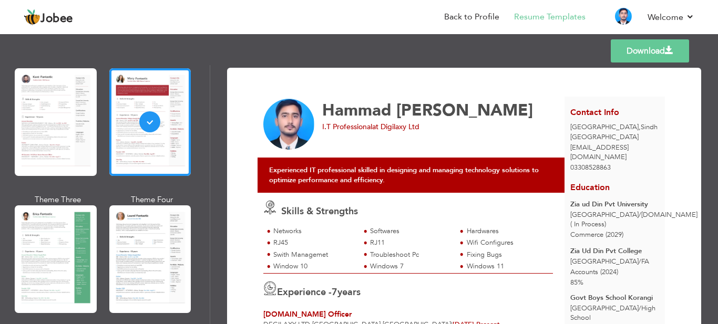
scroll to position [263, 0]
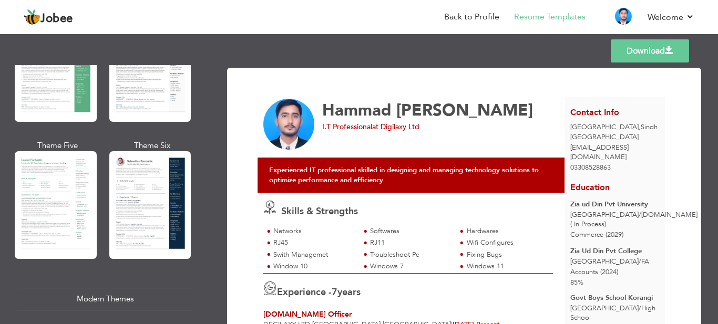
drag, startPoint x: 139, startPoint y: 196, endPoint x: 147, endPoint y: 200, distance: 9.2
click at [139, 196] on div at bounding box center [150, 205] width 82 height 108
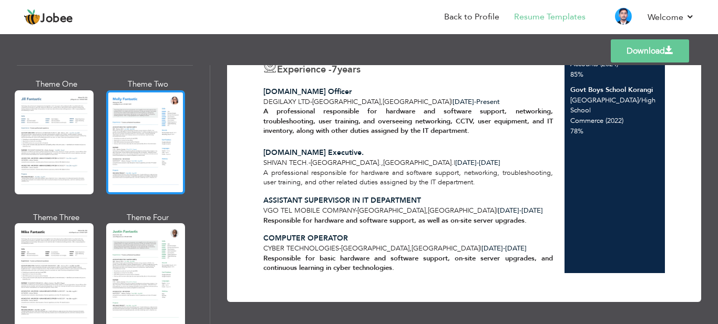
scroll to position [526, 0]
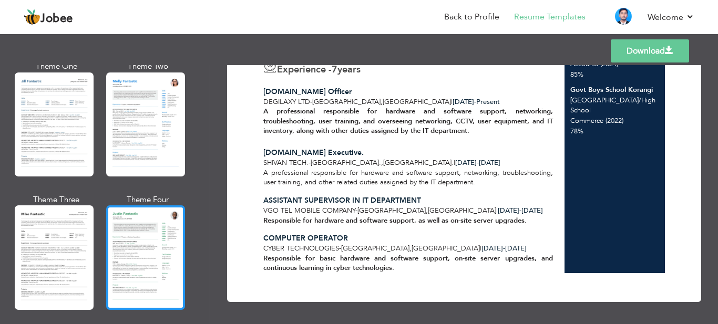
click at [130, 232] on div at bounding box center [145, 258] width 79 height 104
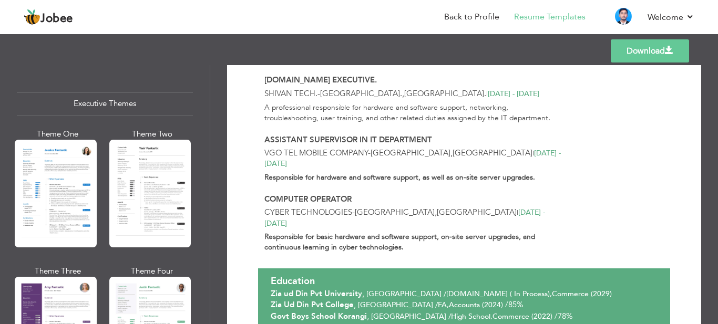
scroll to position [789, 0]
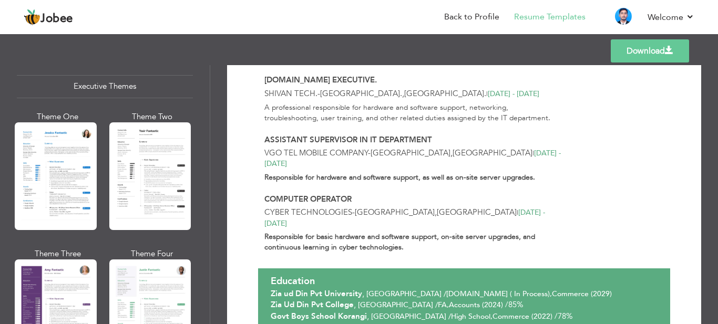
click at [58, 161] on div at bounding box center [56, 177] width 82 height 108
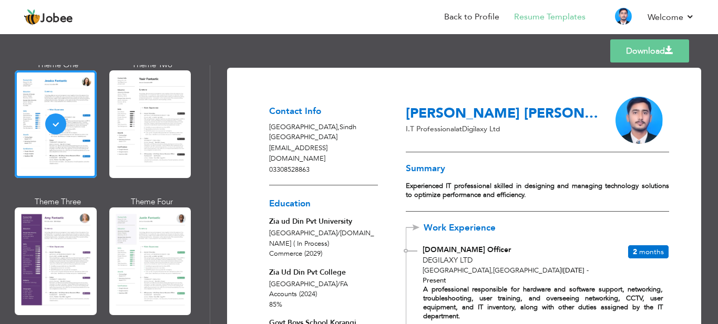
scroll to position [840, 0]
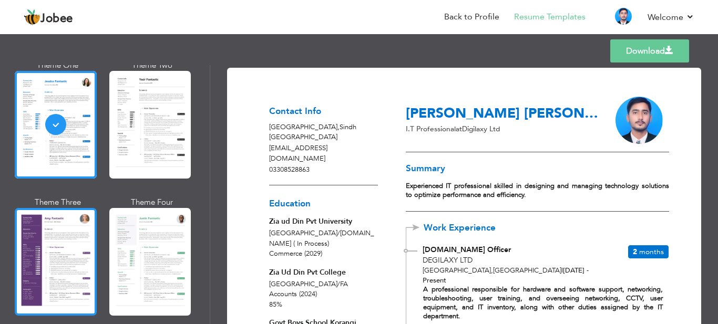
click at [54, 235] on div at bounding box center [56, 262] width 82 height 108
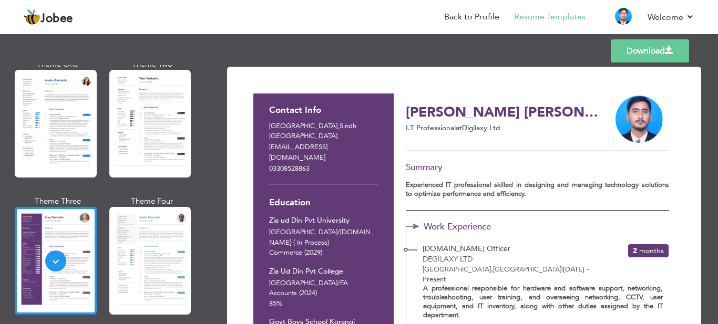
scroll to position [0, 0]
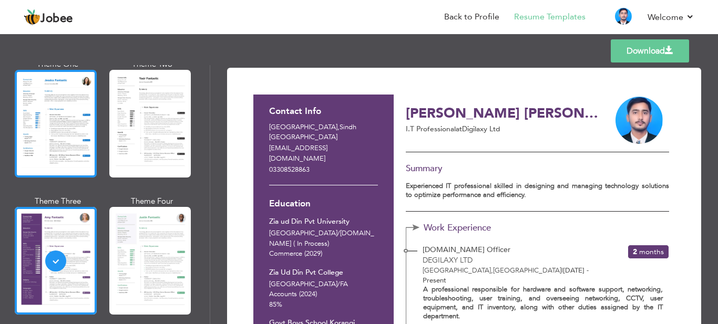
click at [48, 137] on div at bounding box center [56, 124] width 82 height 108
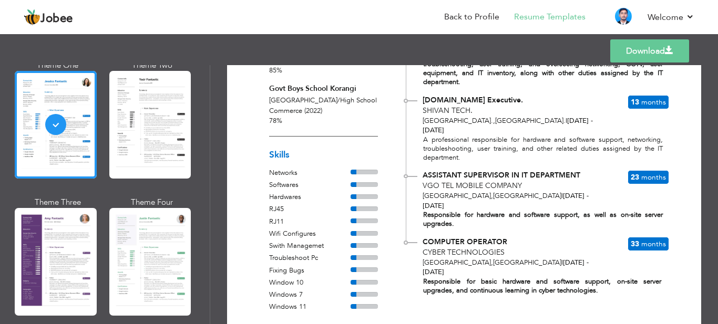
scroll to position [256, 0]
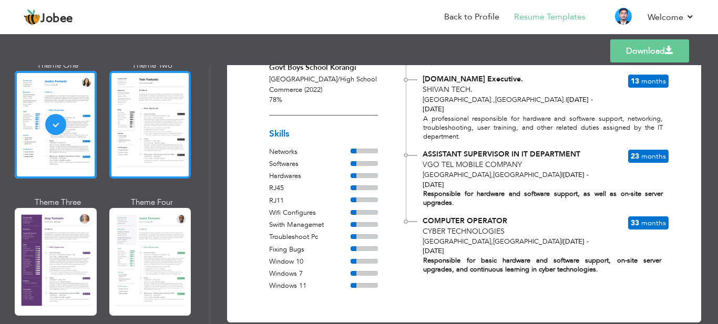
click at [145, 122] on div at bounding box center [150, 125] width 82 height 108
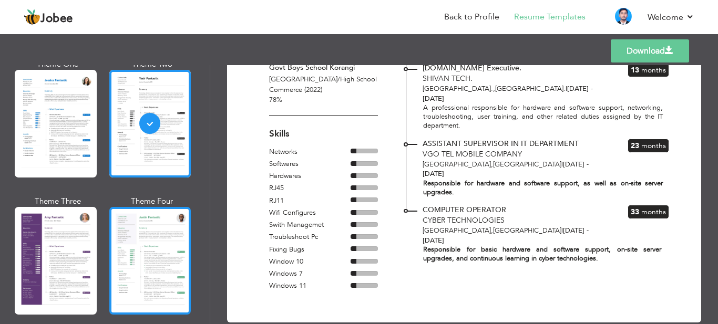
scroll to position [999, 0]
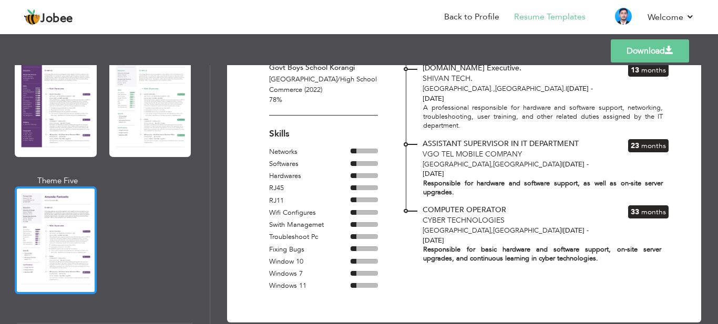
click at [55, 219] on div at bounding box center [56, 241] width 82 height 108
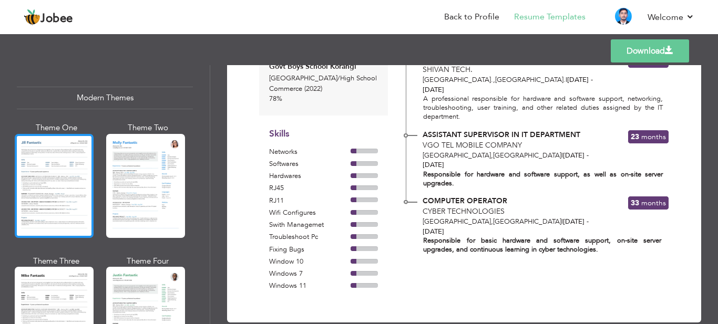
scroll to position [368, 0]
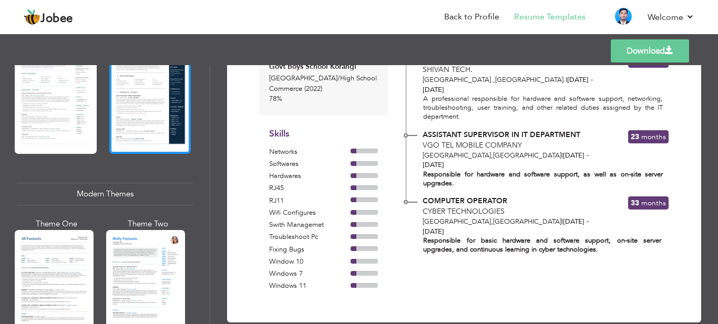
click at [159, 83] on div at bounding box center [150, 100] width 82 height 108
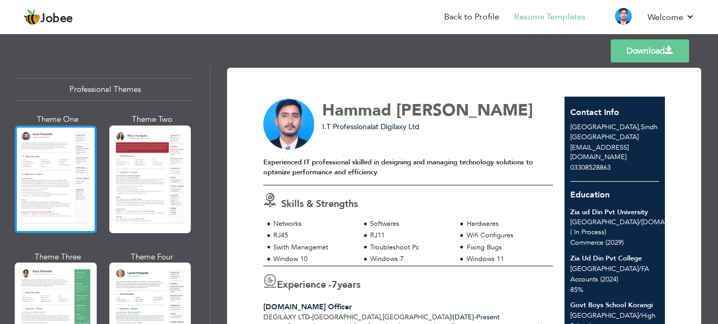
scroll to position [0, 0]
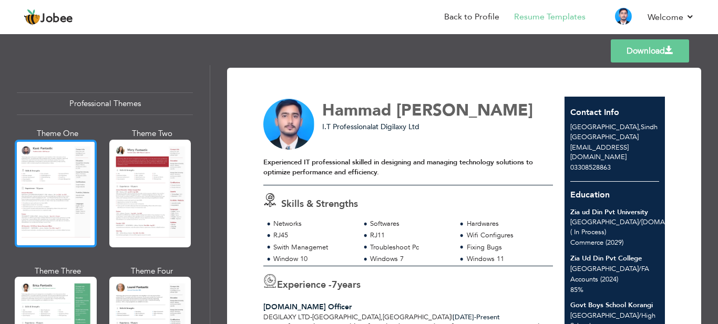
click at [63, 168] on div at bounding box center [56, 194] width 82 height 108
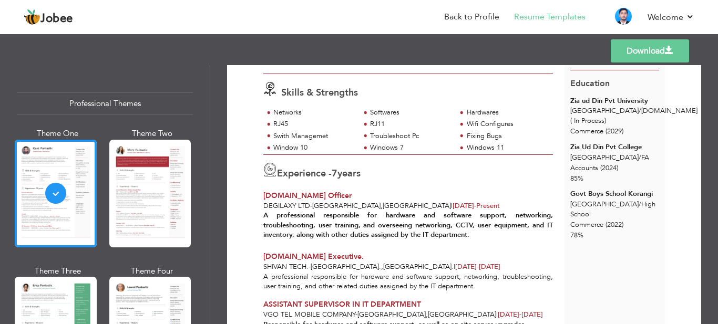
scroll to position [110, 0]
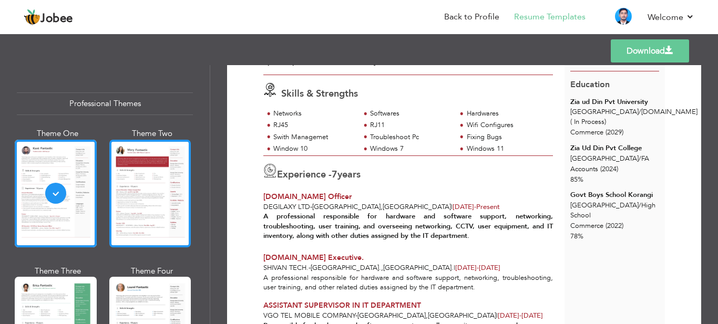
click at [128, 197] on div at bounding box center [150, 194] width 82 height 108
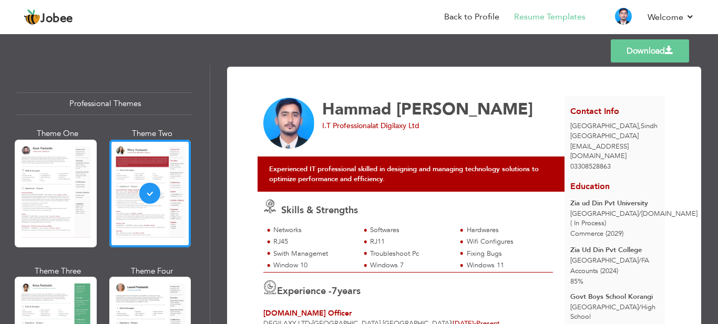
scroll to position [0, 0]
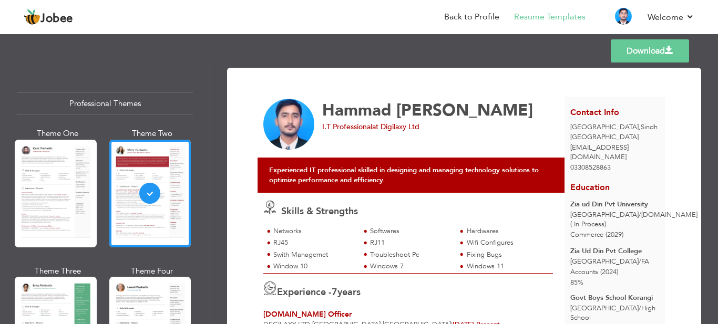
click at [675, 55] on link "Download" at bounding box center [650, 50] width 78 height 23
click at [483, 19] on link "Back to Profile" at bounding box center [471, 17] width 55 height 12
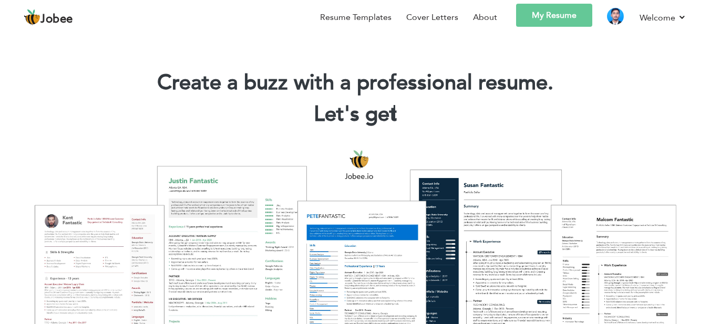
click at [554, 23] on link "My Resume" at bounding box center [554, 15] width 76 height 23
click at [368, 23] on link "Resume Templates" at bounding box center [356, 17] width 72 height 13
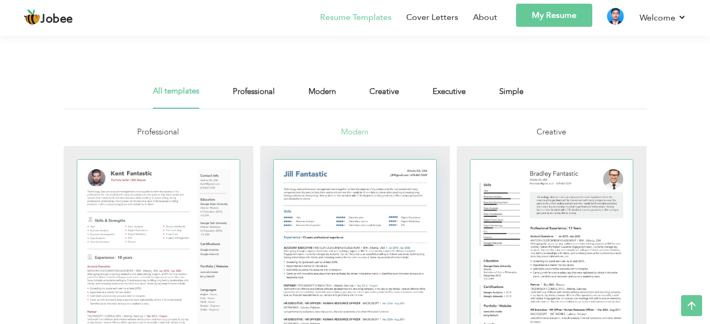
scroll to position [158, 0]
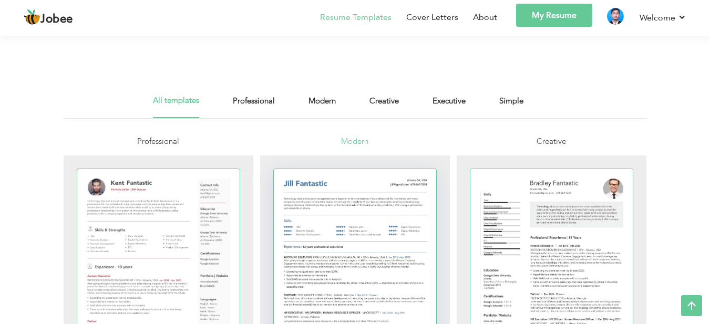
click at [368, 241] on div at bounding box center [355, 274] width 163 height 211
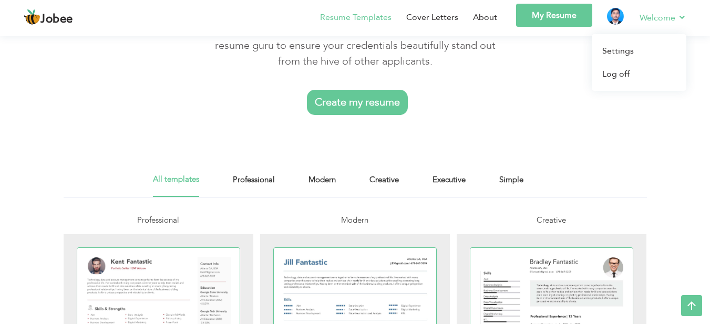
scroll to position [158, 0]
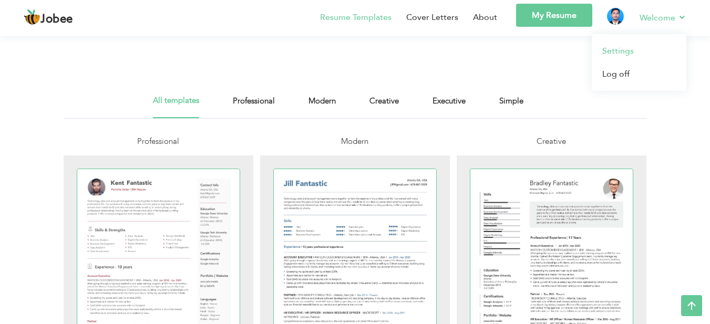
click at [628, 48] on link "Settings" at bounding box center [639, 50] width 95 height 23
